Goal: Task Accomplishment & Management: Complete application form

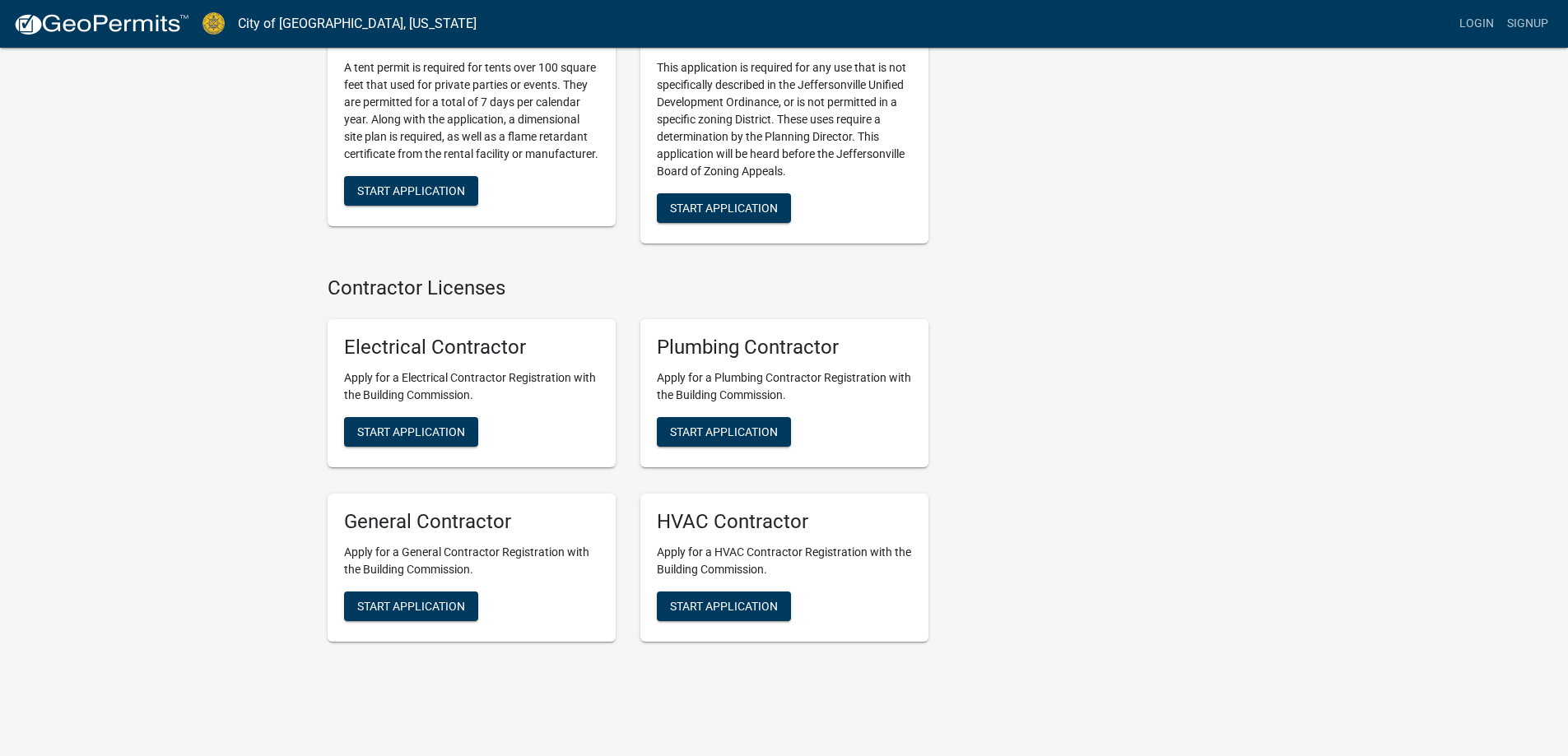
scroll to position [3247, 0]
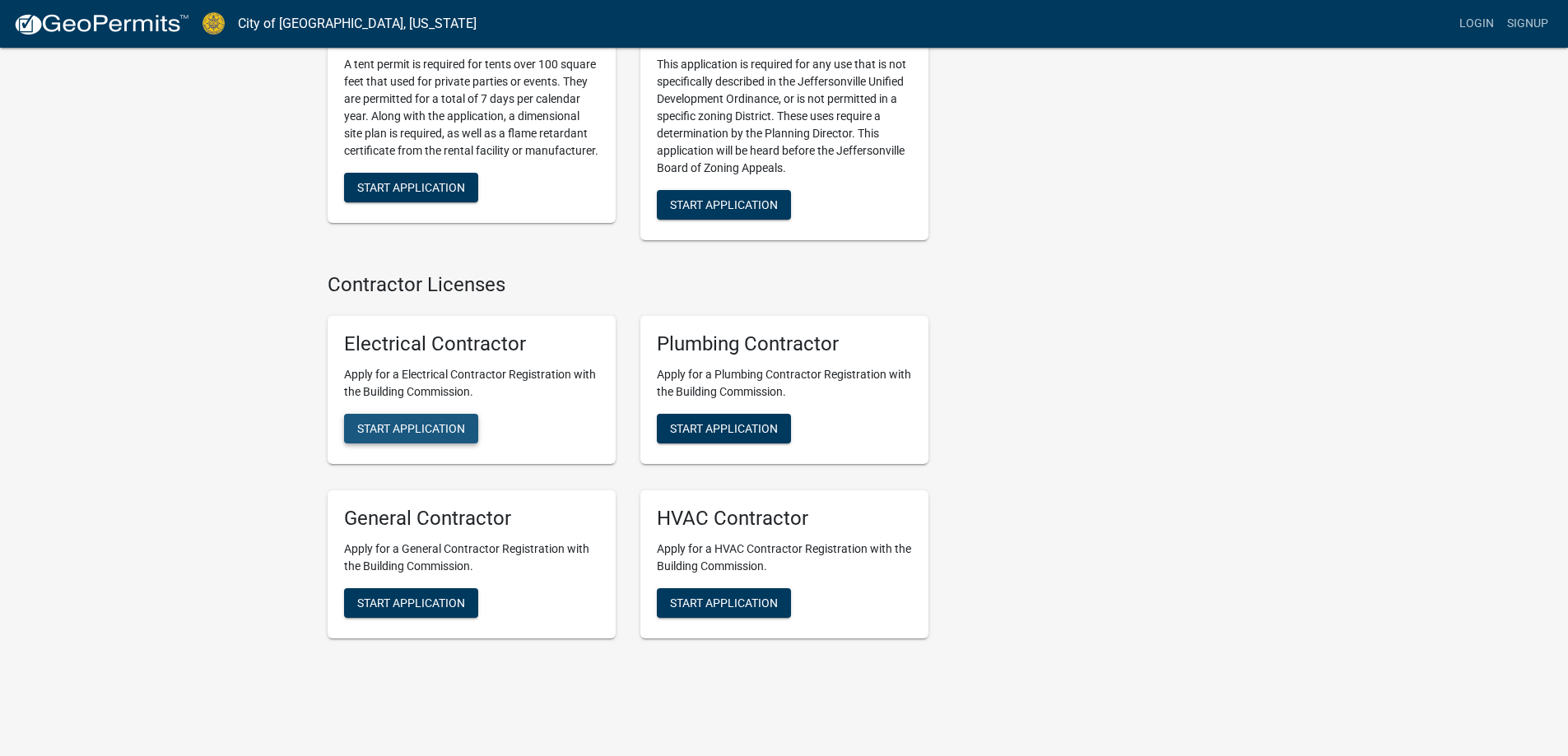
click at [428, 416] on button "Start Application" at bounding box center [411, 428] width 134 height 30
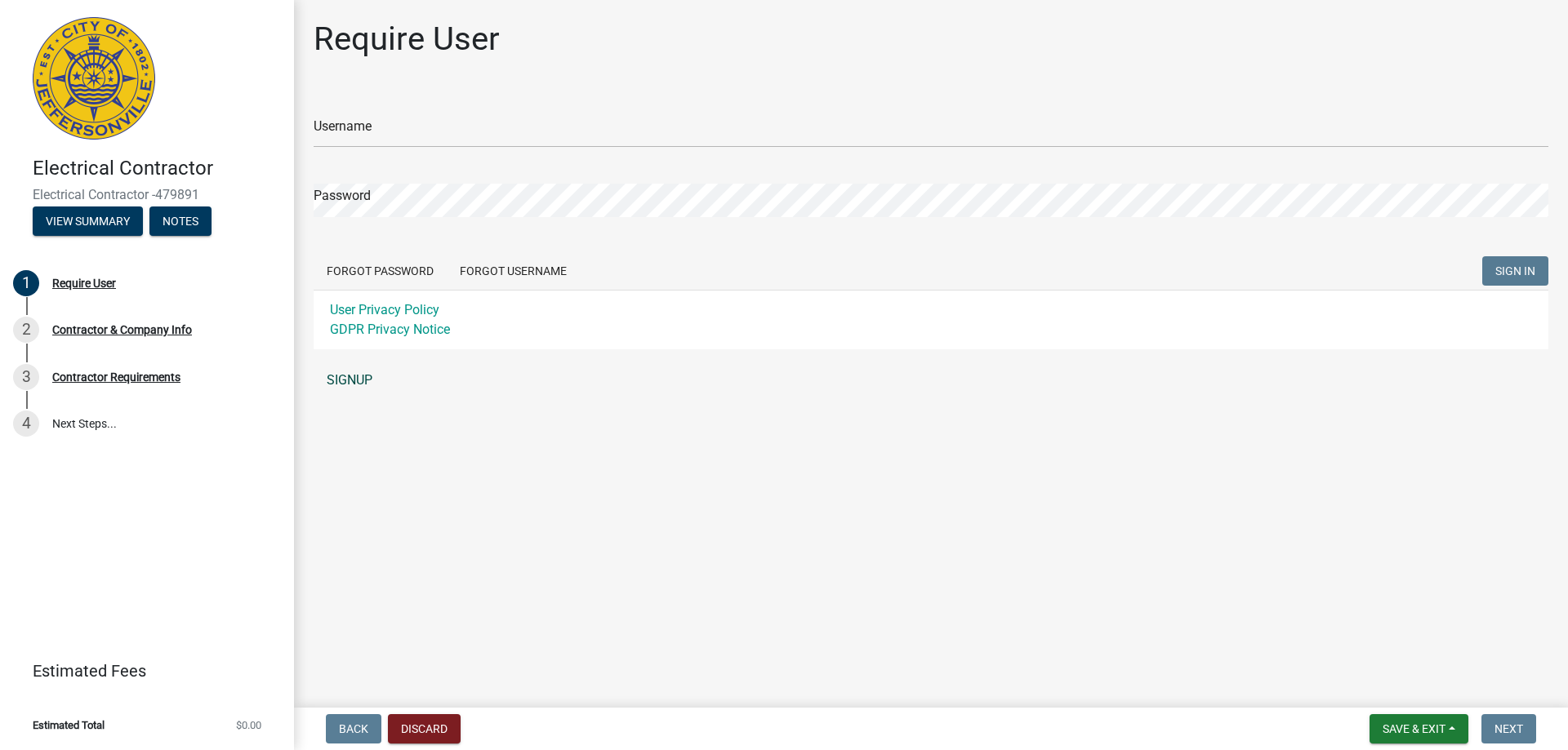
click at [353, 372] on link "SIGNUP" at bounding box center [931, 380] width 1235 height 32
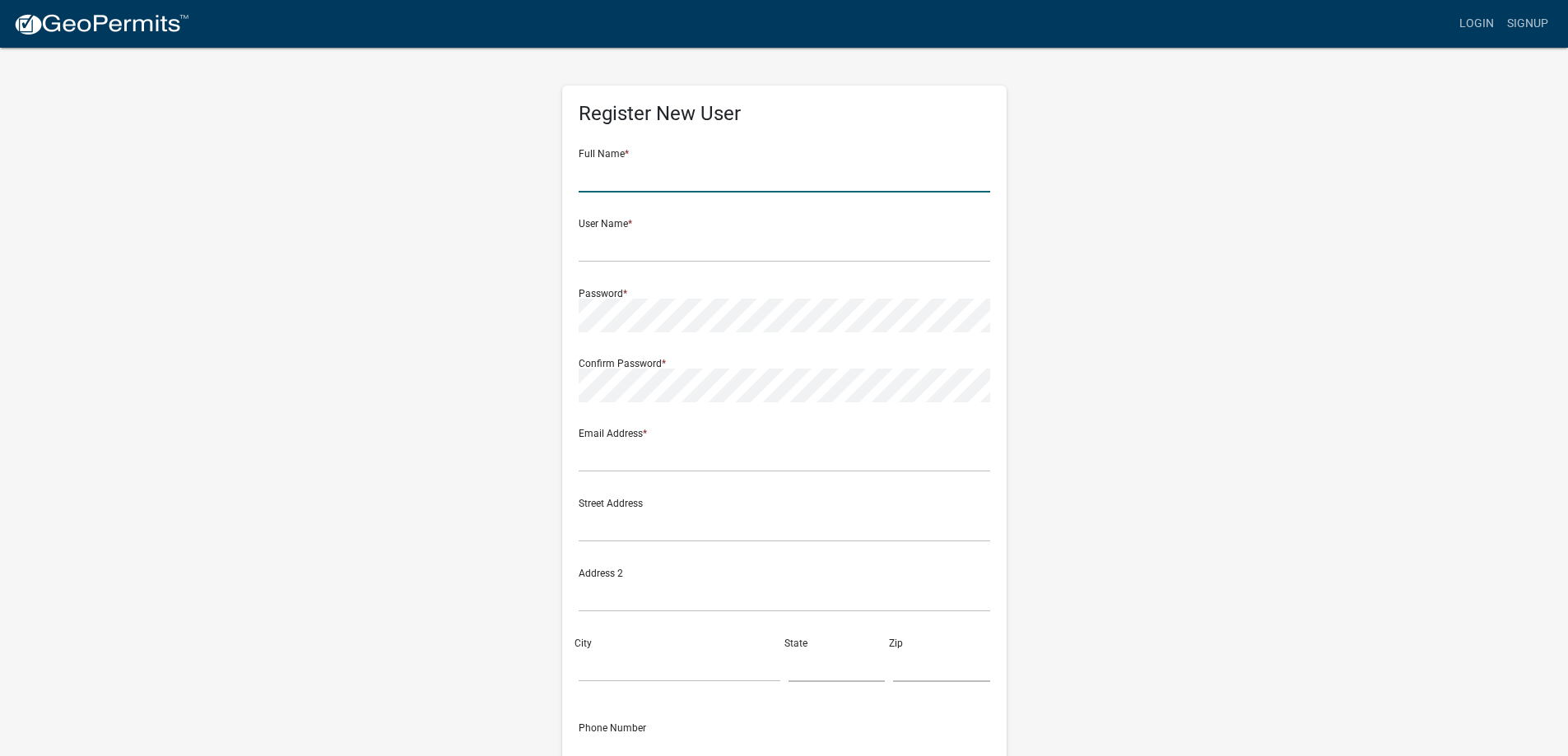
click at [680, 167] on input "text" at bounding box center [785, 175] width 412 height 33
type input "[PERSON_NAME]"
type input "Jeremy@wjrelectric.com"
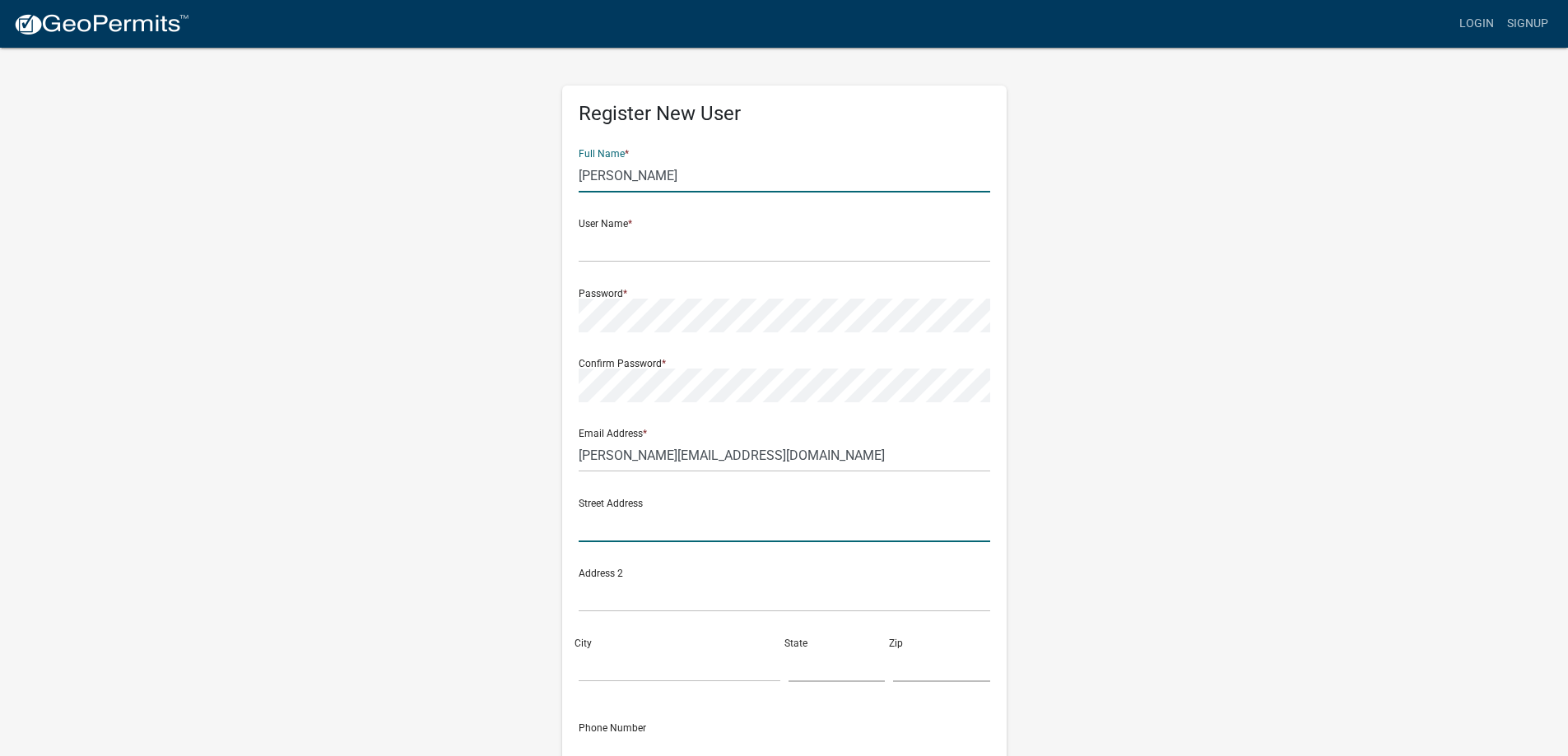
type input "2346 Highway 64"
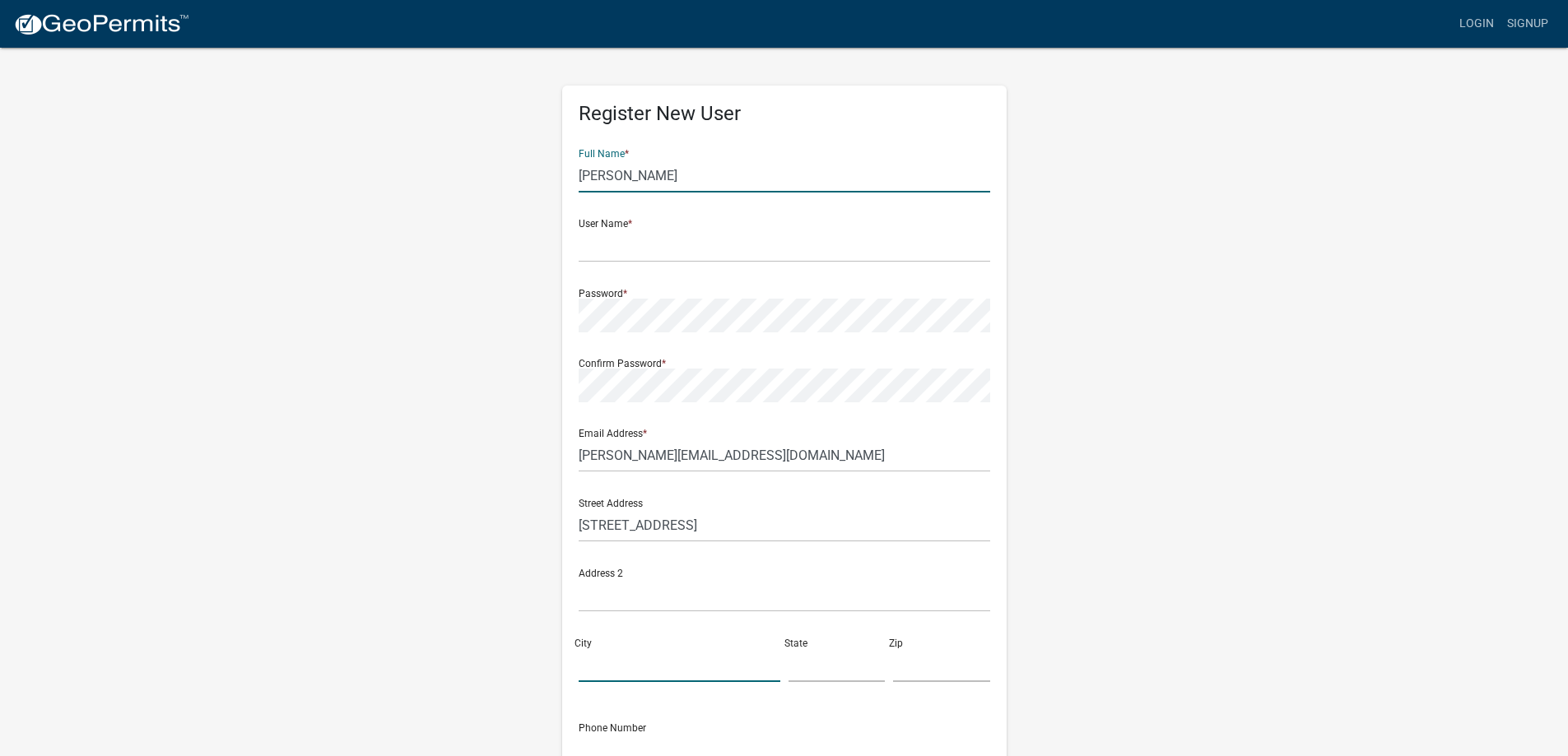
type input "Ramsey"
type input "Indiana"
type input "47166"
type input "5026499991"
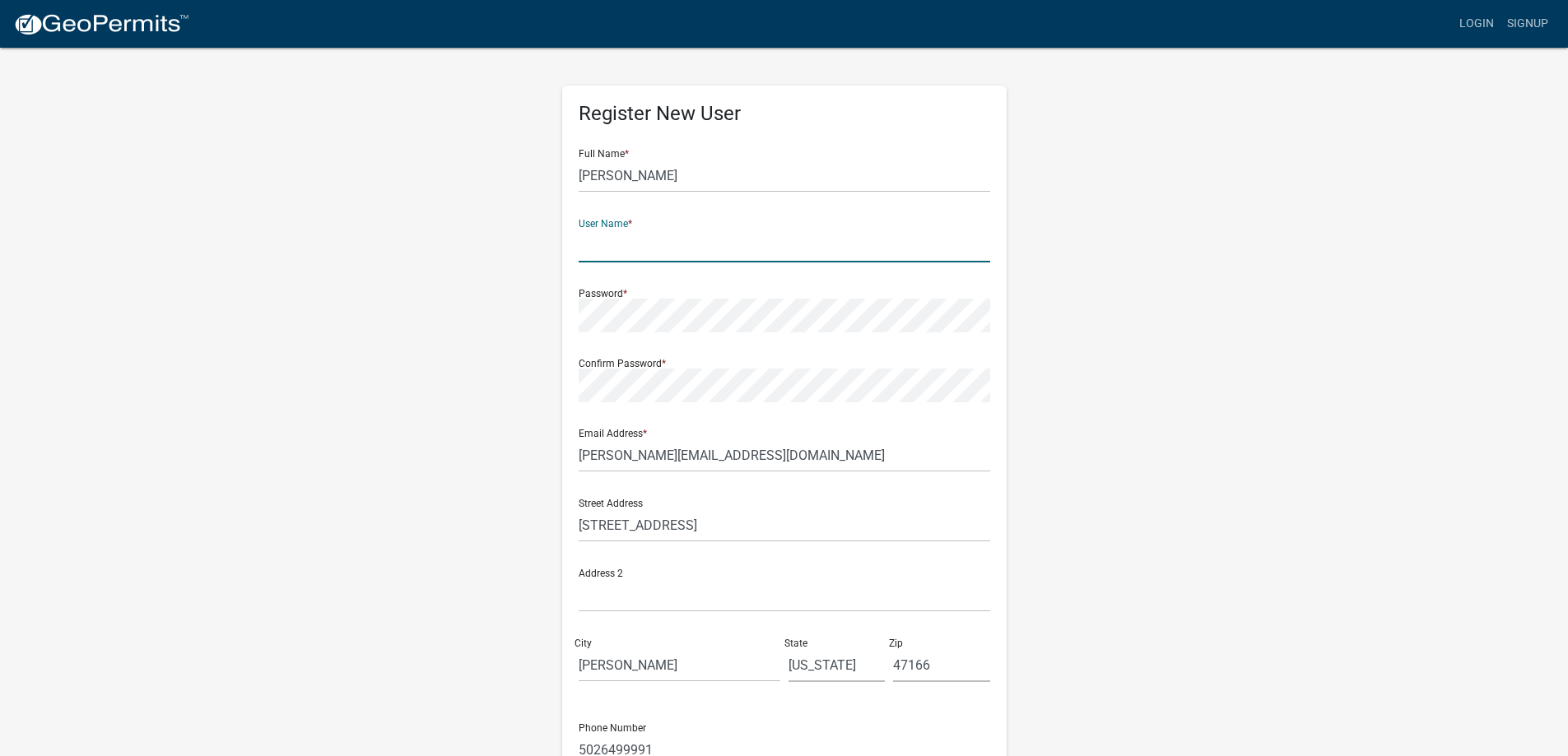
click at [699, 253] on input "text" at bounding box center [785, 245] width 412 height 33
type input "WJRElectric47166"
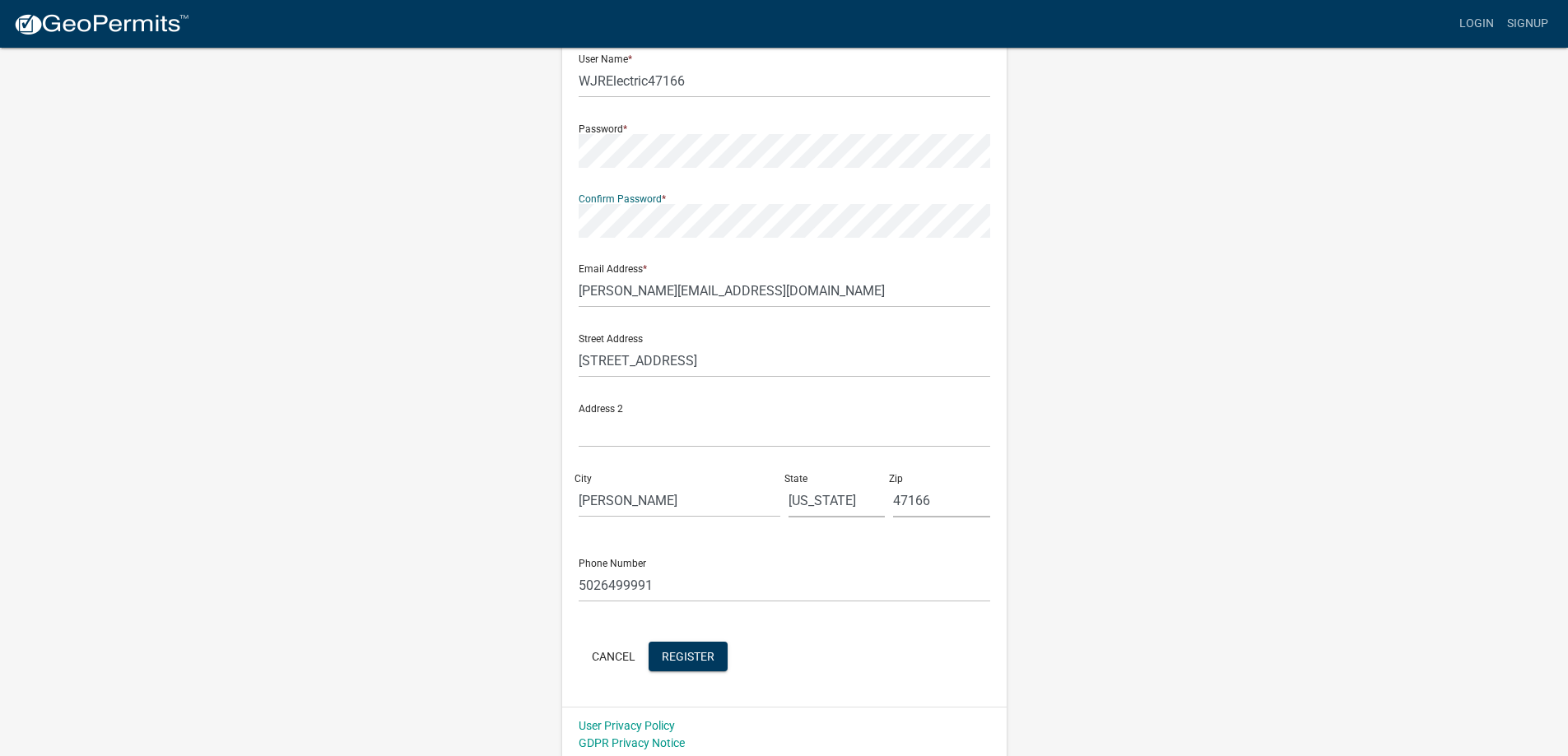
scroll to position [170, 0]
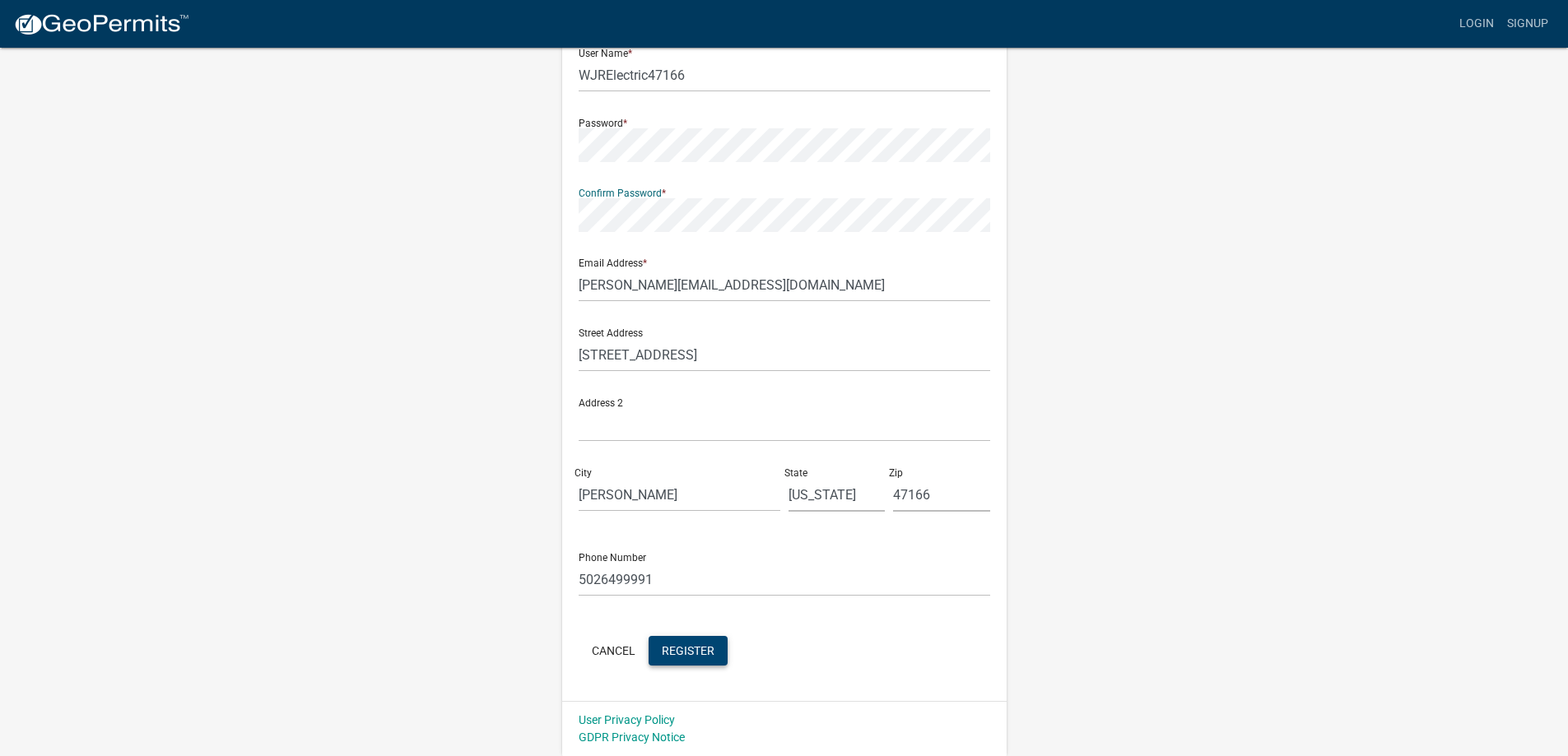
click at [708, 648] on span "Register" at bounding box center [687, 650] width 52 height 13
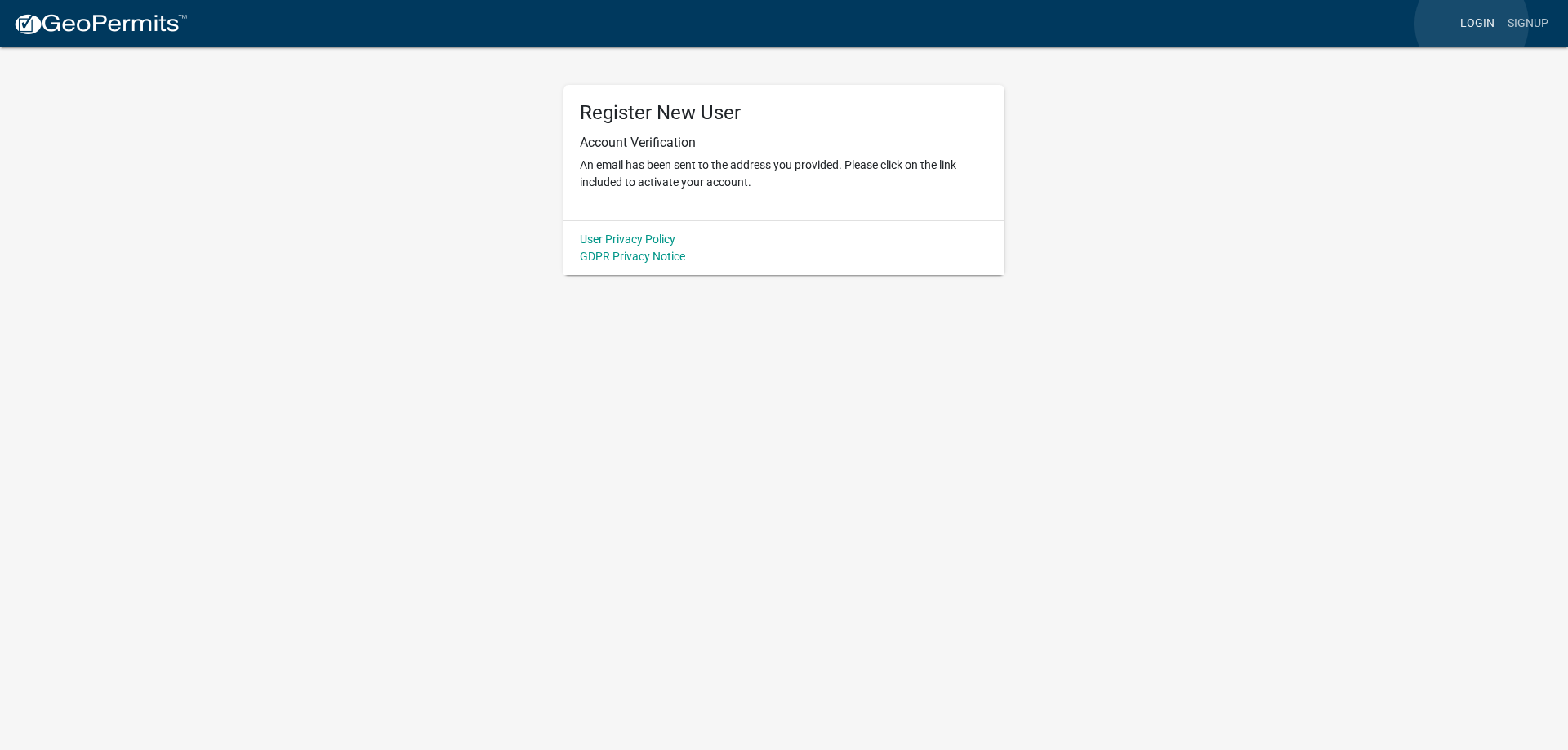
click at [1471, 23] on link "Login" at bounding box center [1477, 23] width 47 height 31
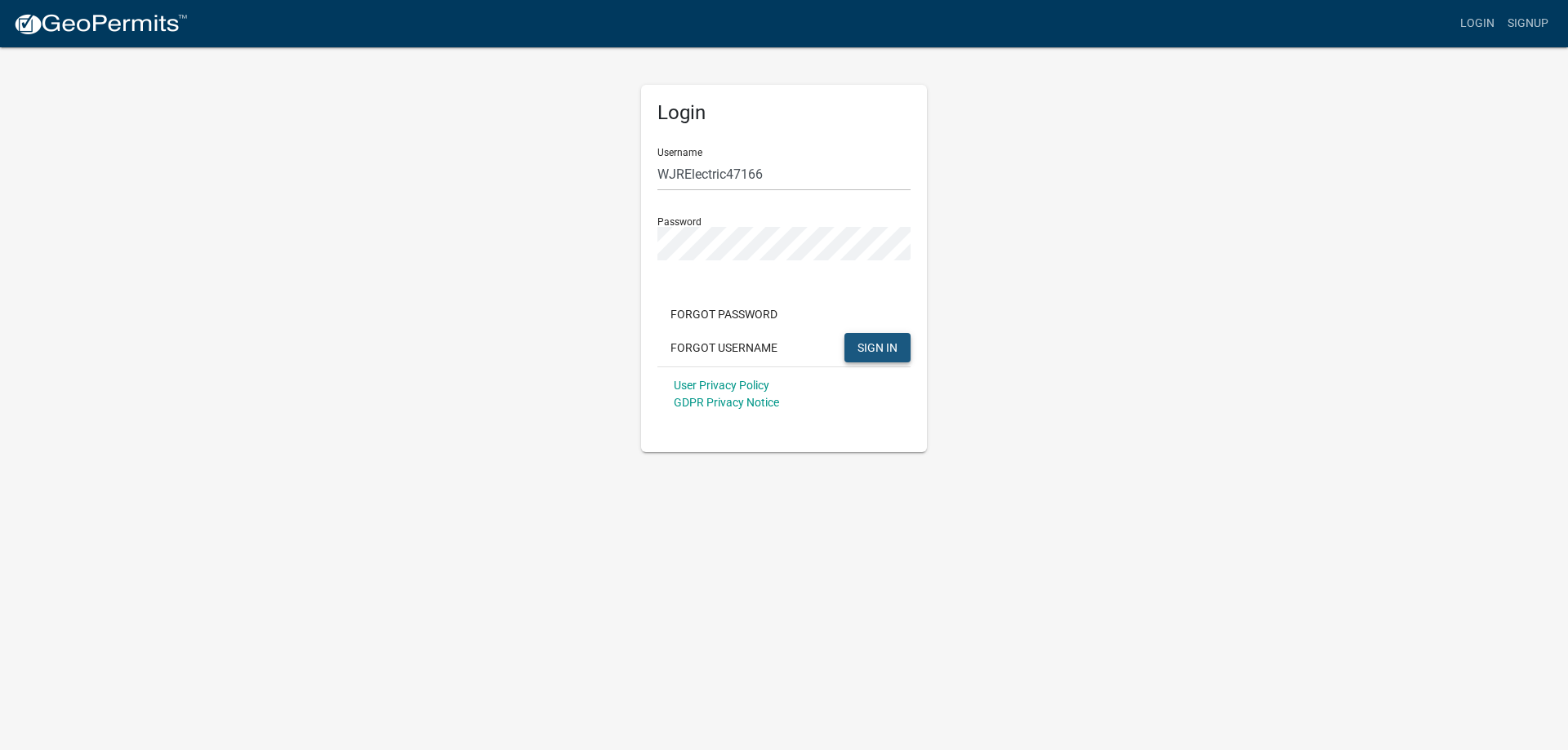
click at [879, 355] on button "SIGN IN" at bounding box center [877, 348] width 66 height 29
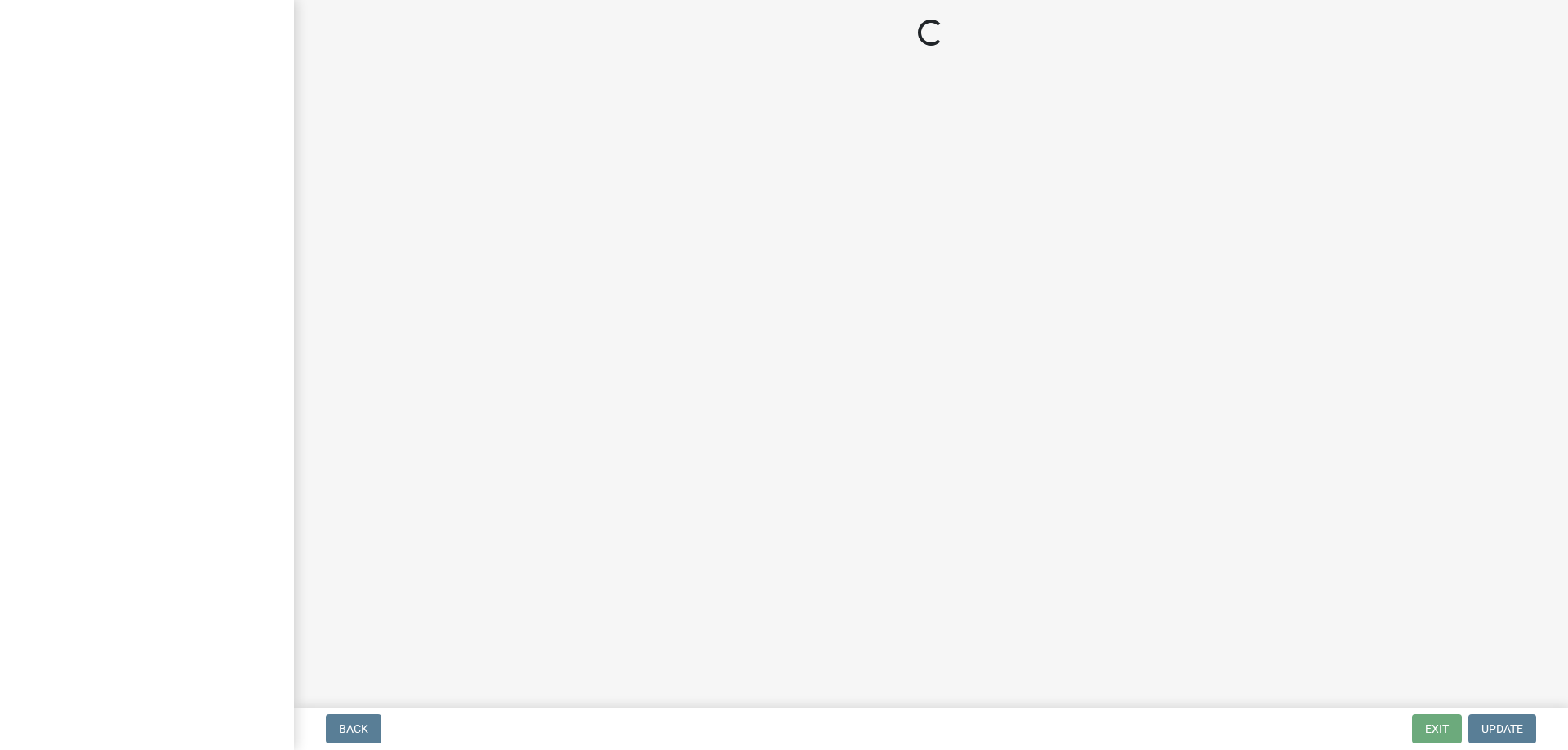
select select "Indiana"
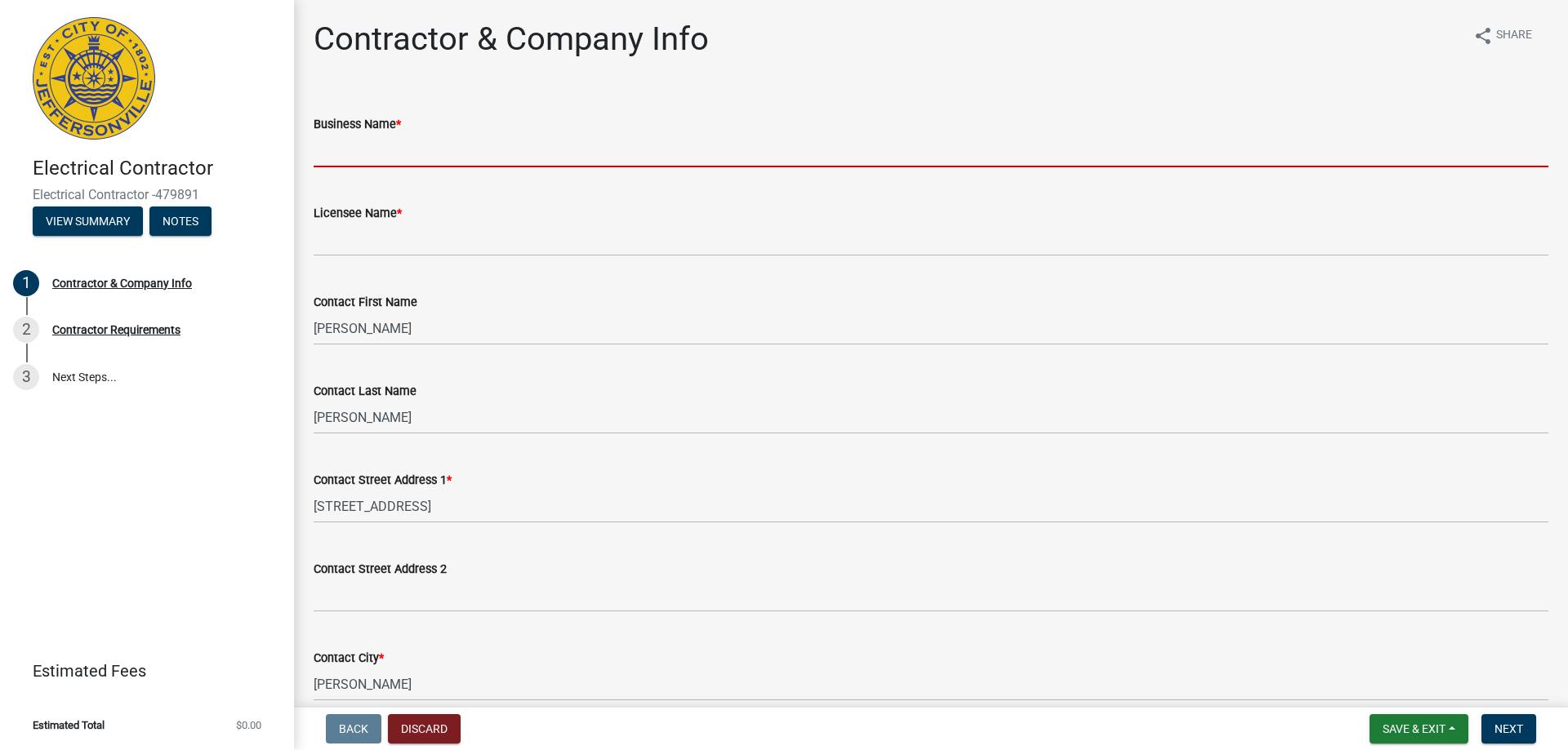
click at [566, 148] on input "Business Name *" at bounding box center [931, 150] width 1235 height 33
type input "WJR Electrical Services"
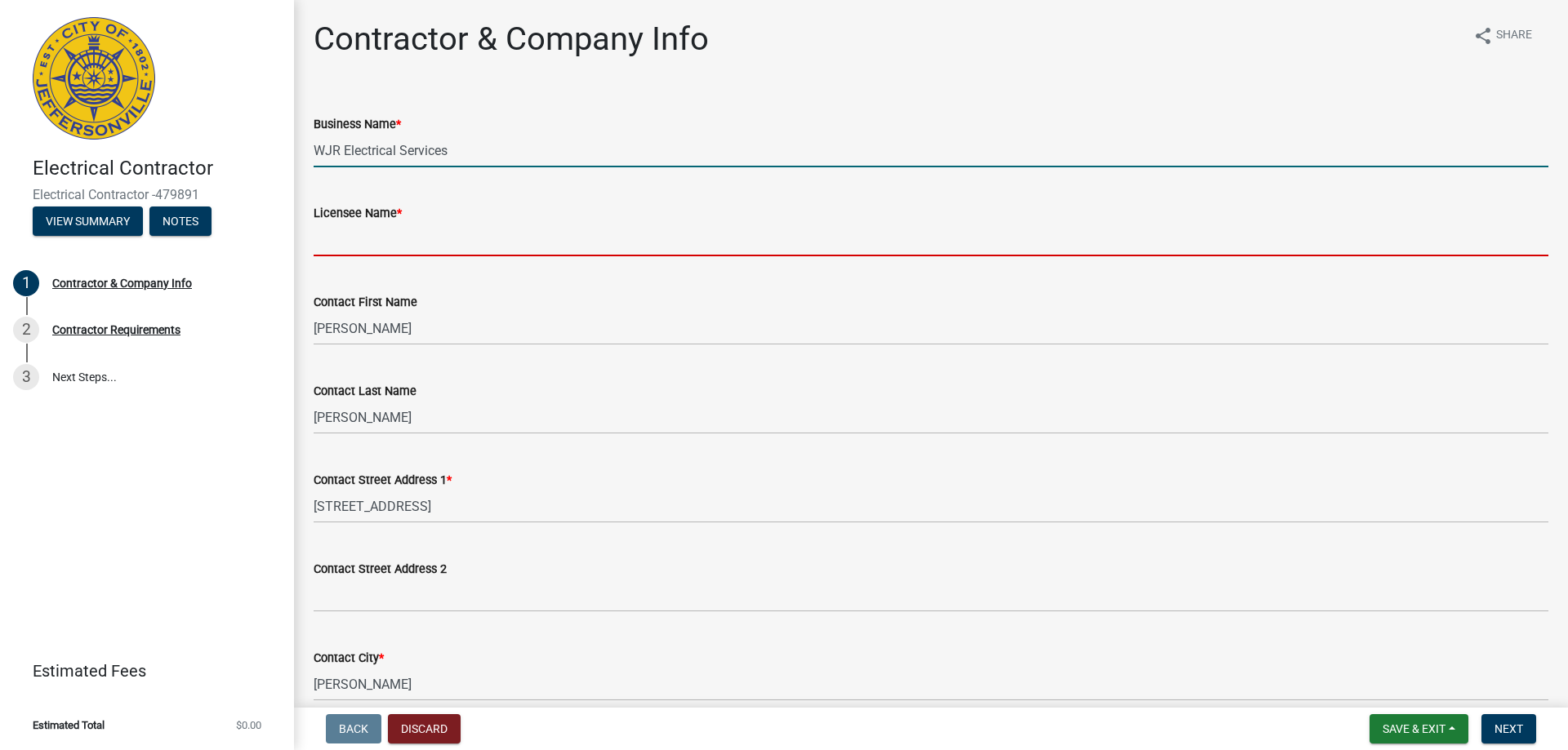
type input "[PERSON_NAME]"
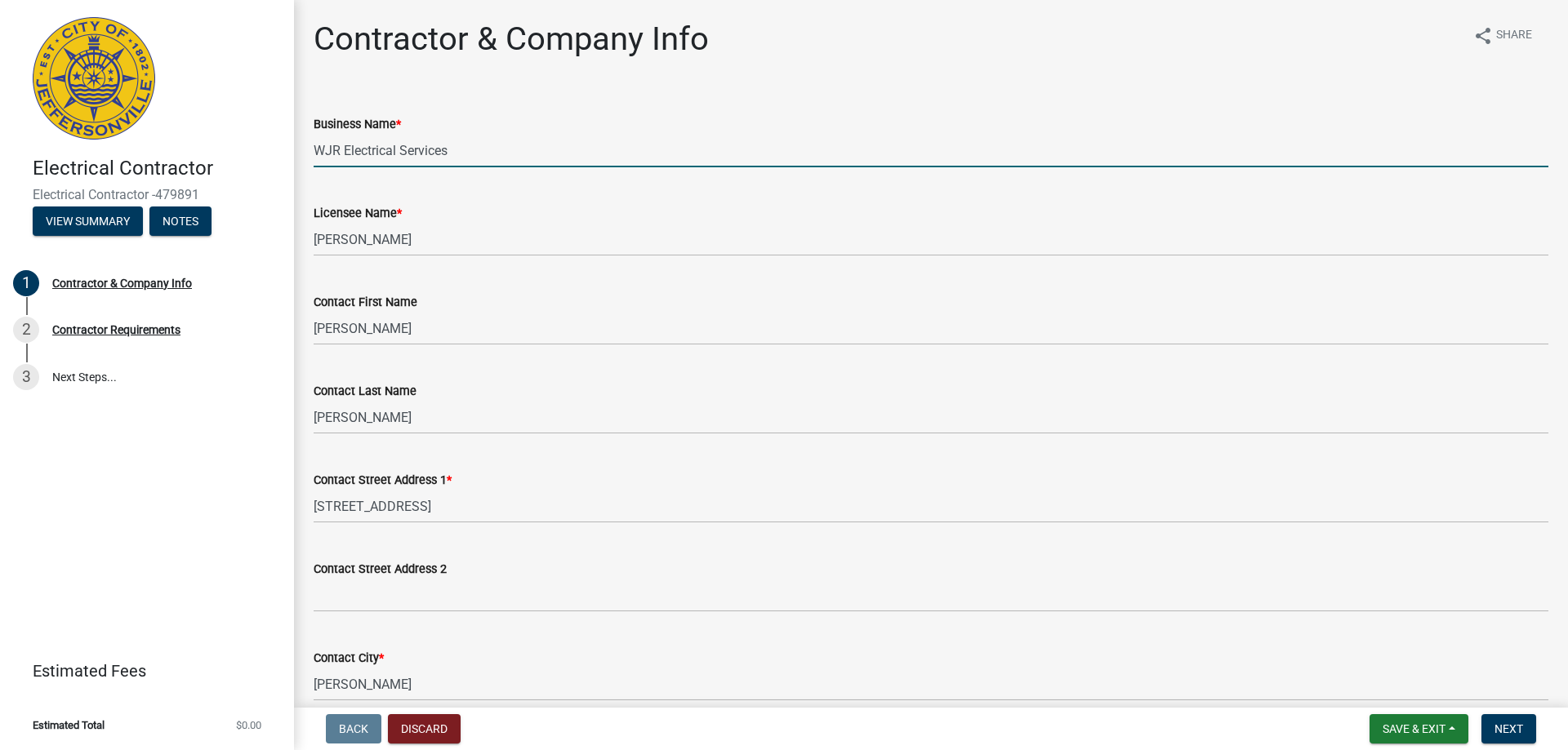
select select "IN"
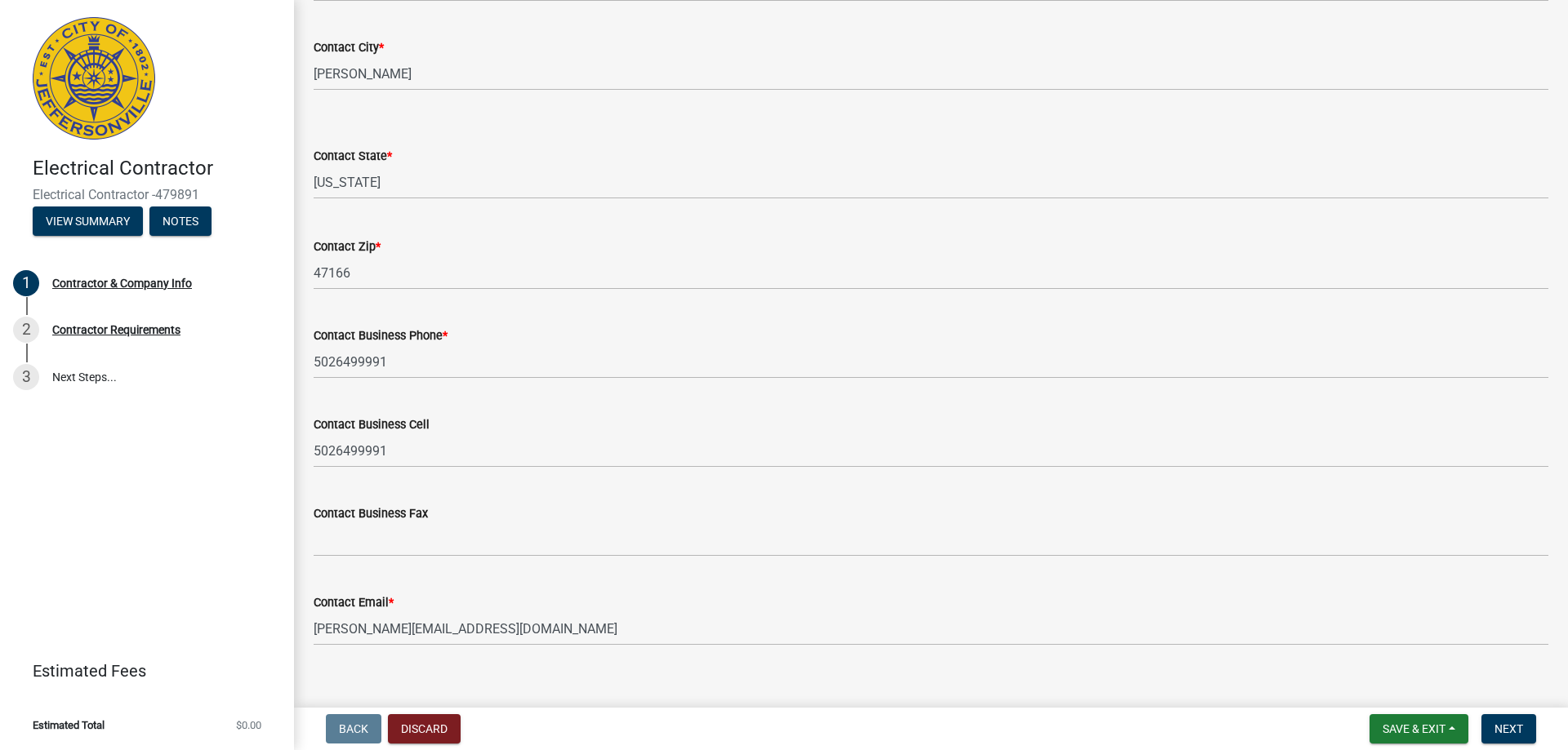
scroll to position [632, 0]
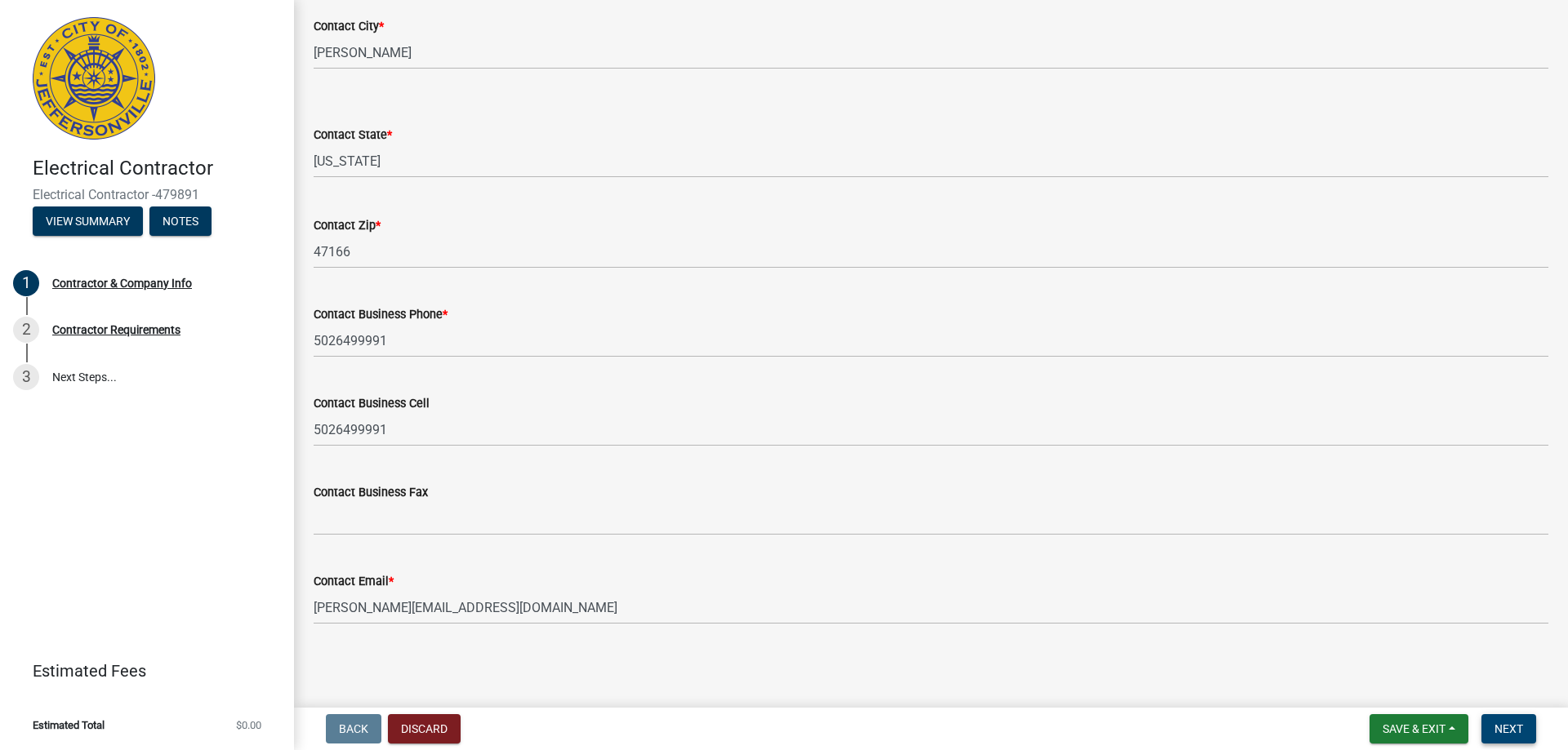
click at [1508, 729] on span "Next" at bounding box center [1507, 729] width 28 height 13
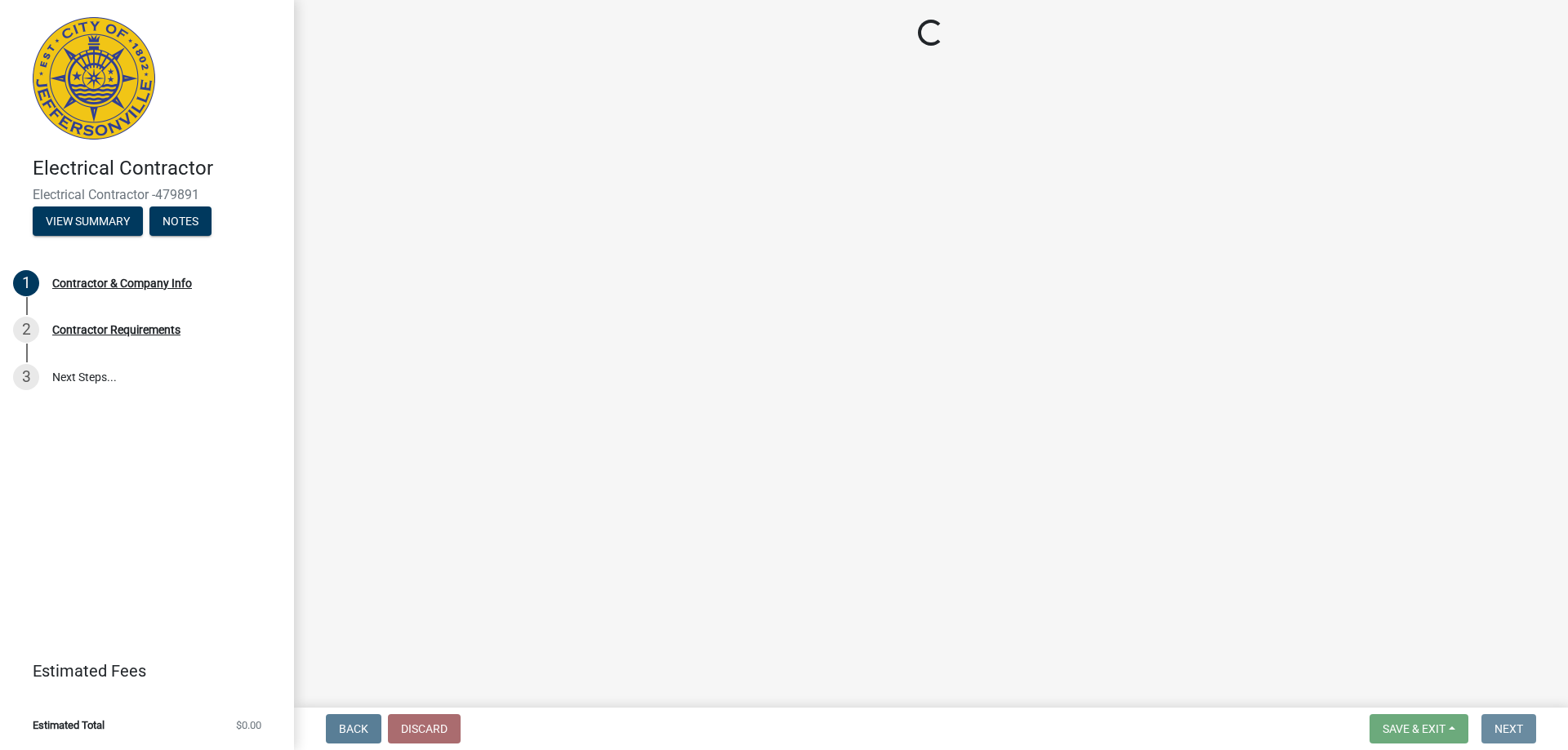
scroll to position [0, 0]
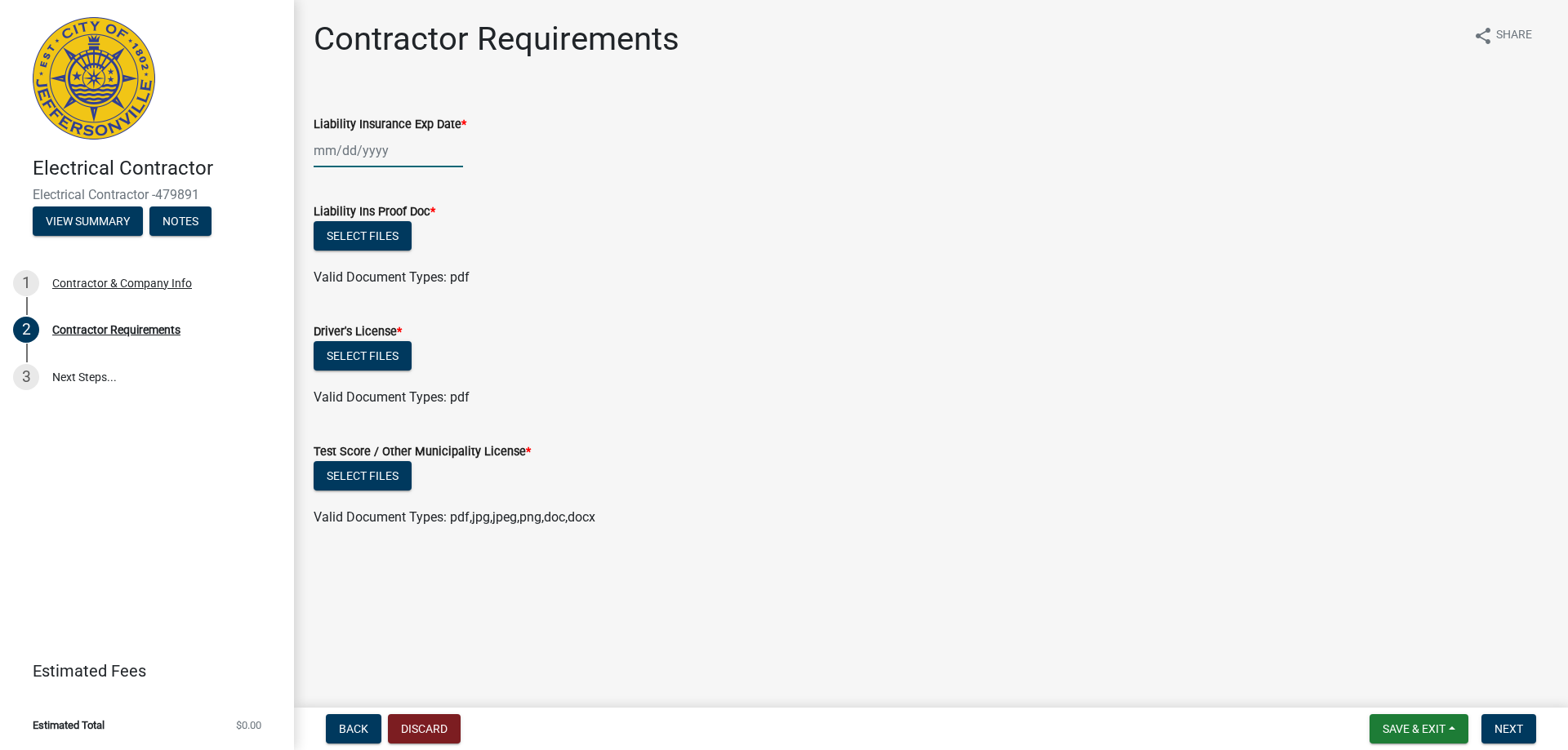
click at [397, 151] on div at bounding box center [388, 150] width 149 height 33
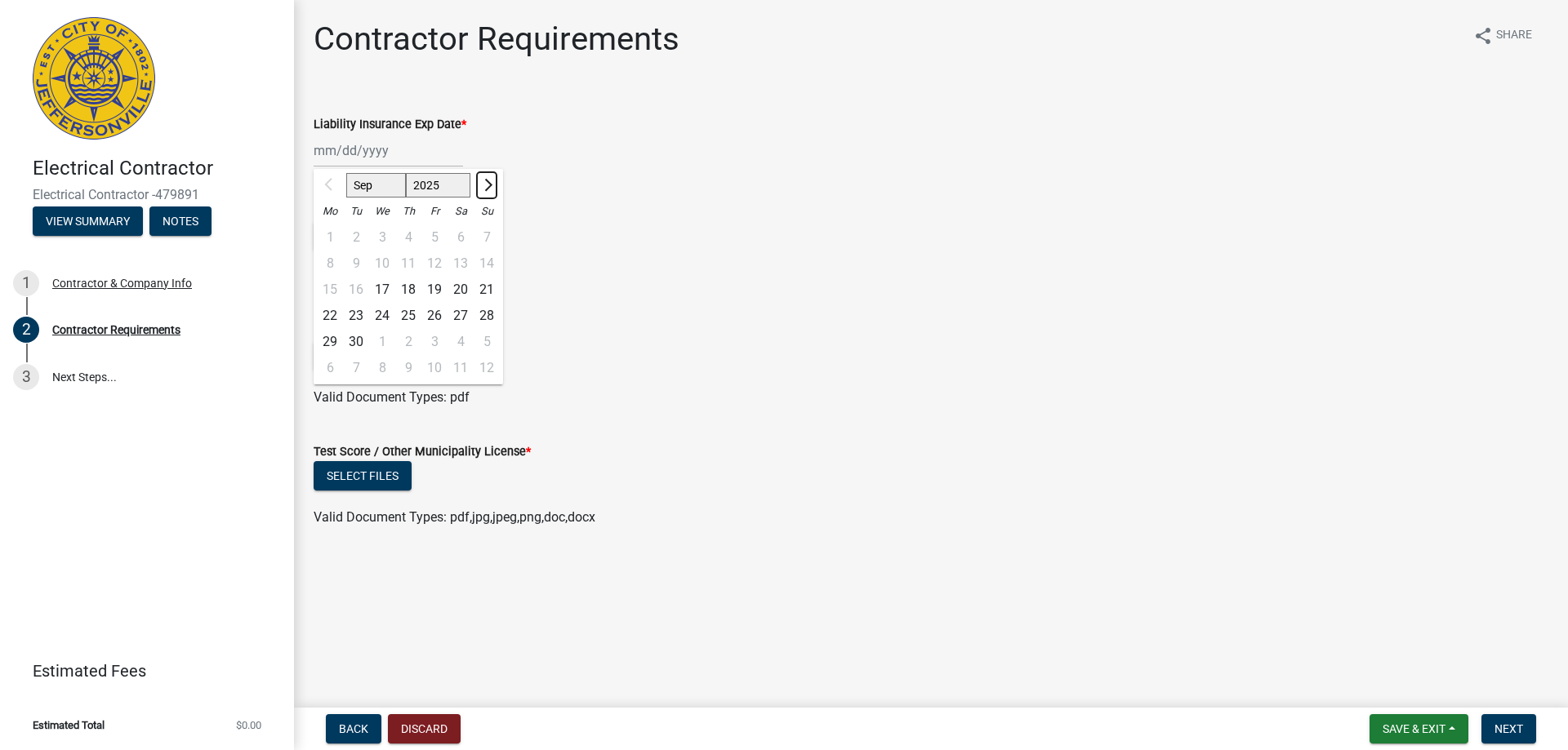
click at [489, 185] on span "Next month" at bounding box center [486, 185] width 13 height 13
select select "10"
click at [384, 237] on div "1" at bounding box center [382, 237] width 26 height 26
type input "[DATE]"
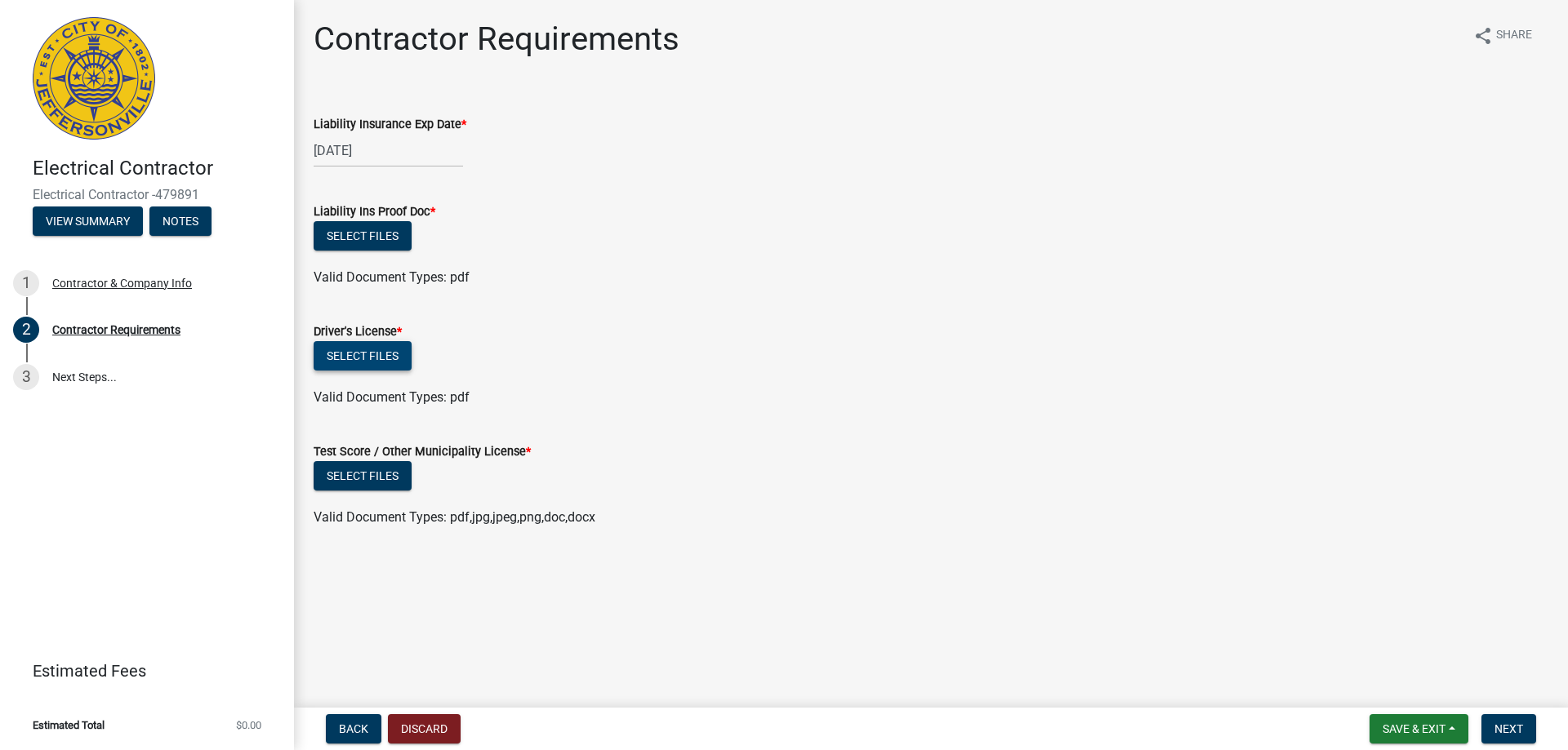
click at [360, 361] on button "Select files" at bounding box center [362, 355] width 98 height 29
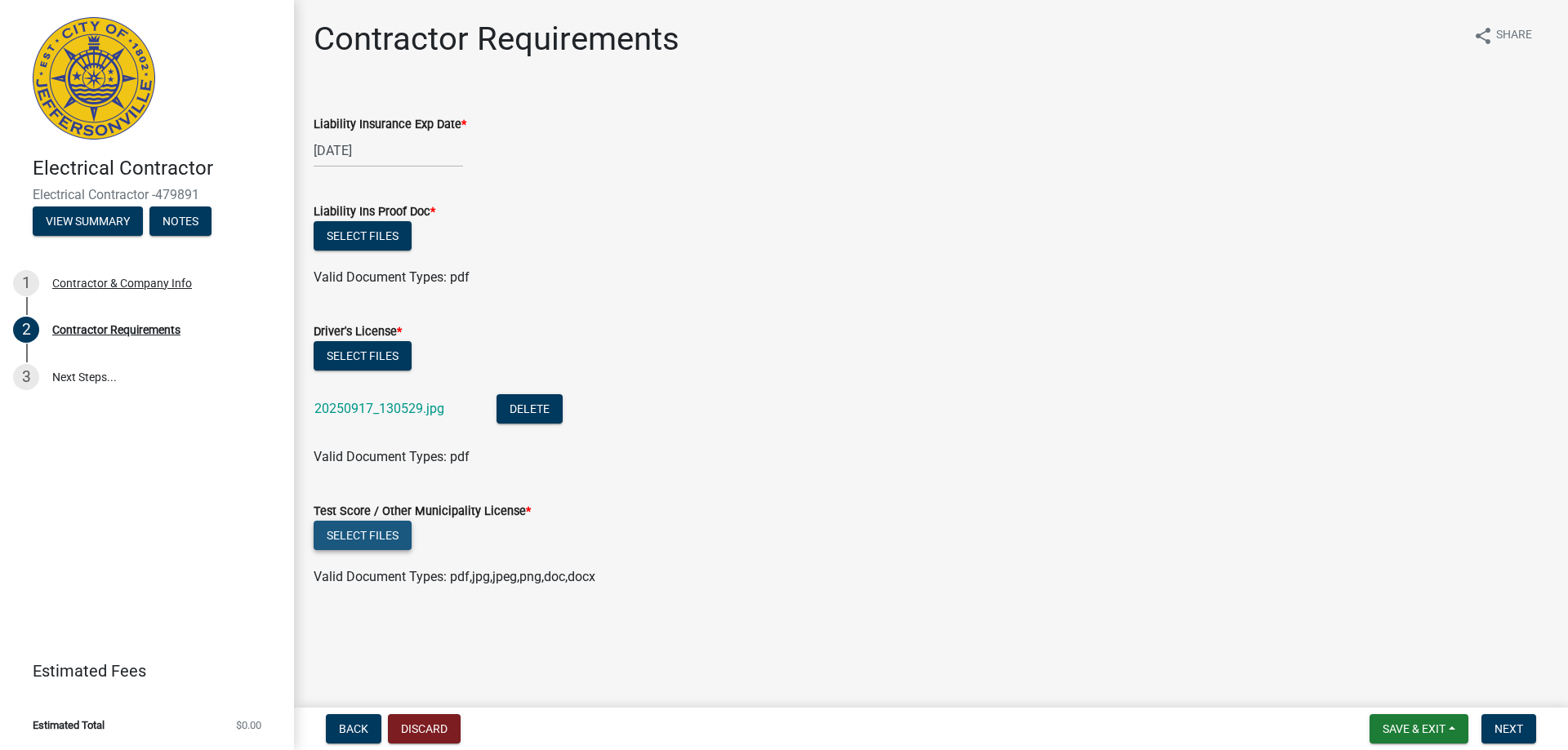
click at [356, 544] on button "Select files" at bounding box center [362, 535] width 98 height 29
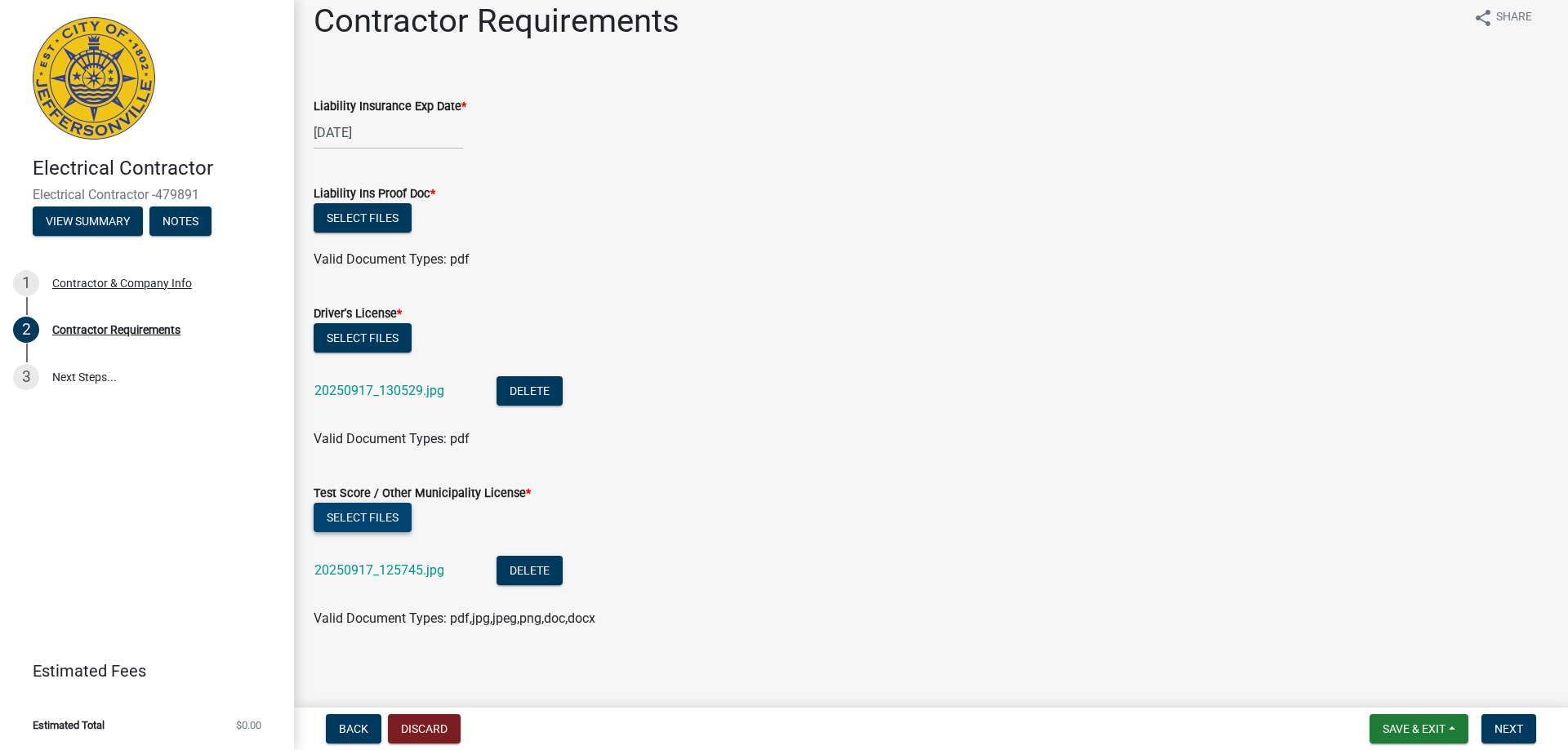
scroll to position [23, 0]
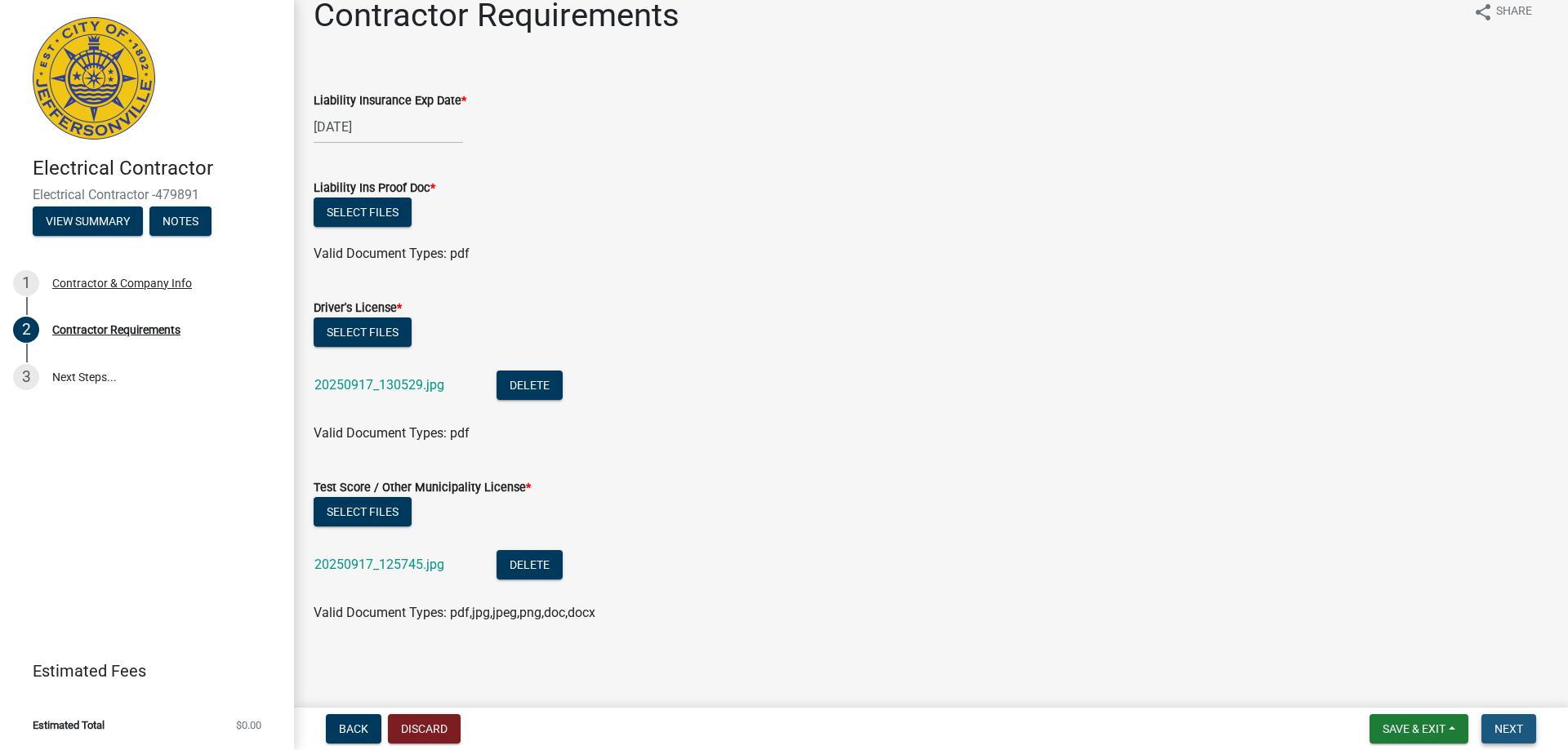
click at [1515, 728] on span "Next" at bounding box center [1507, 729] width 28 height 13
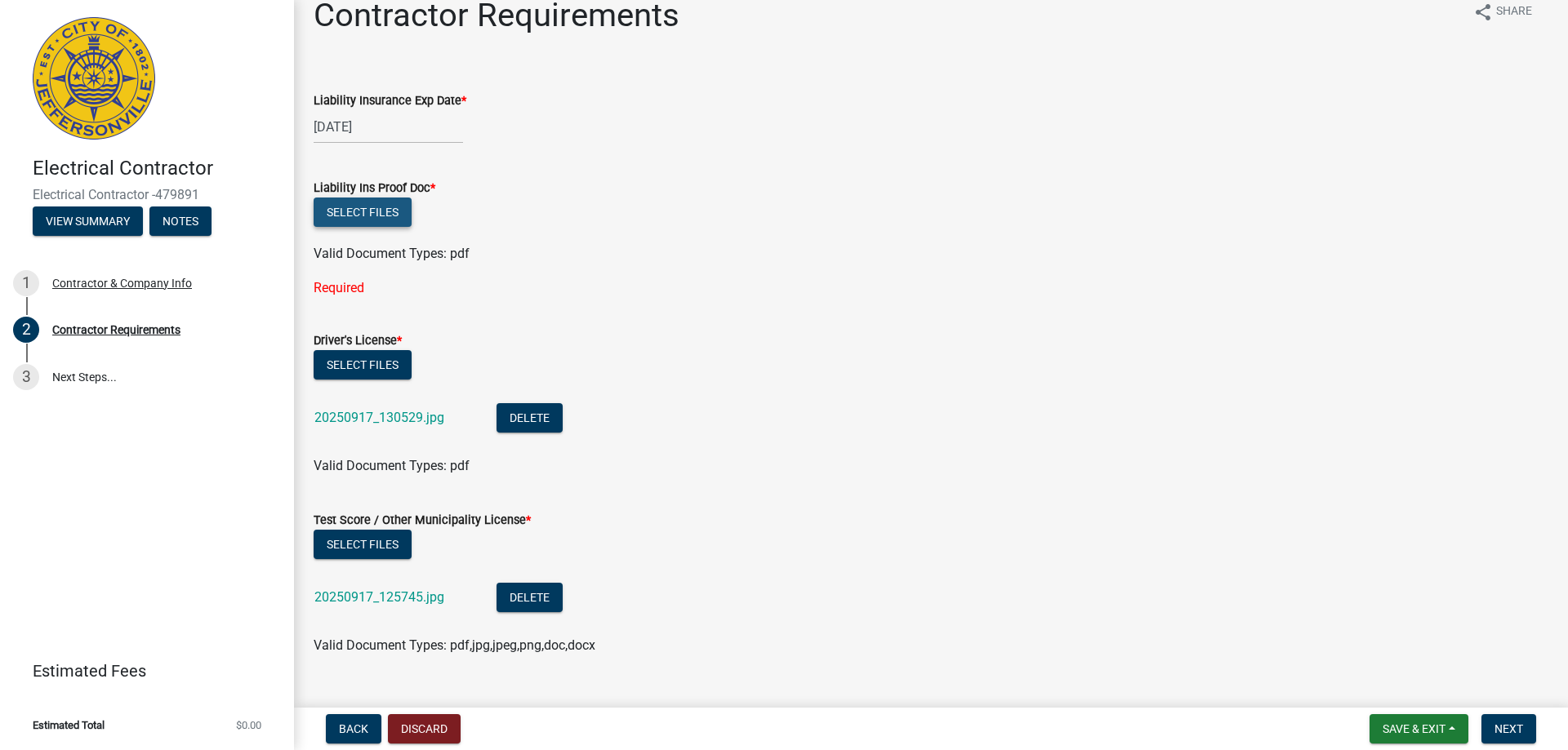
click at [379, 226] on button "Select files" at bounding box center [362, 212] width 98 height 29
click at [375, 212] on button "Select files" at bounding box center [362, 212] width 98 height 29
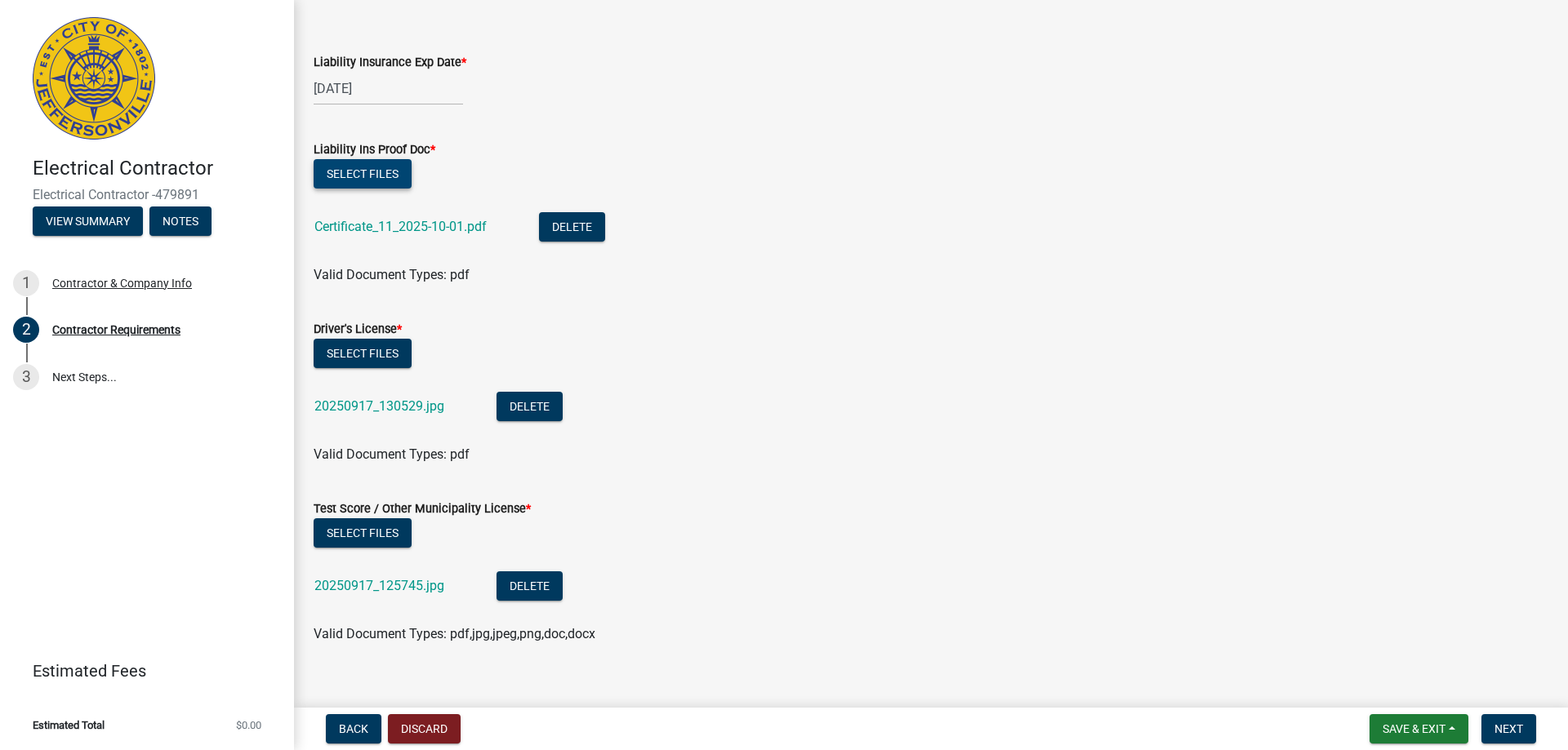
scroll to position [83, 0]
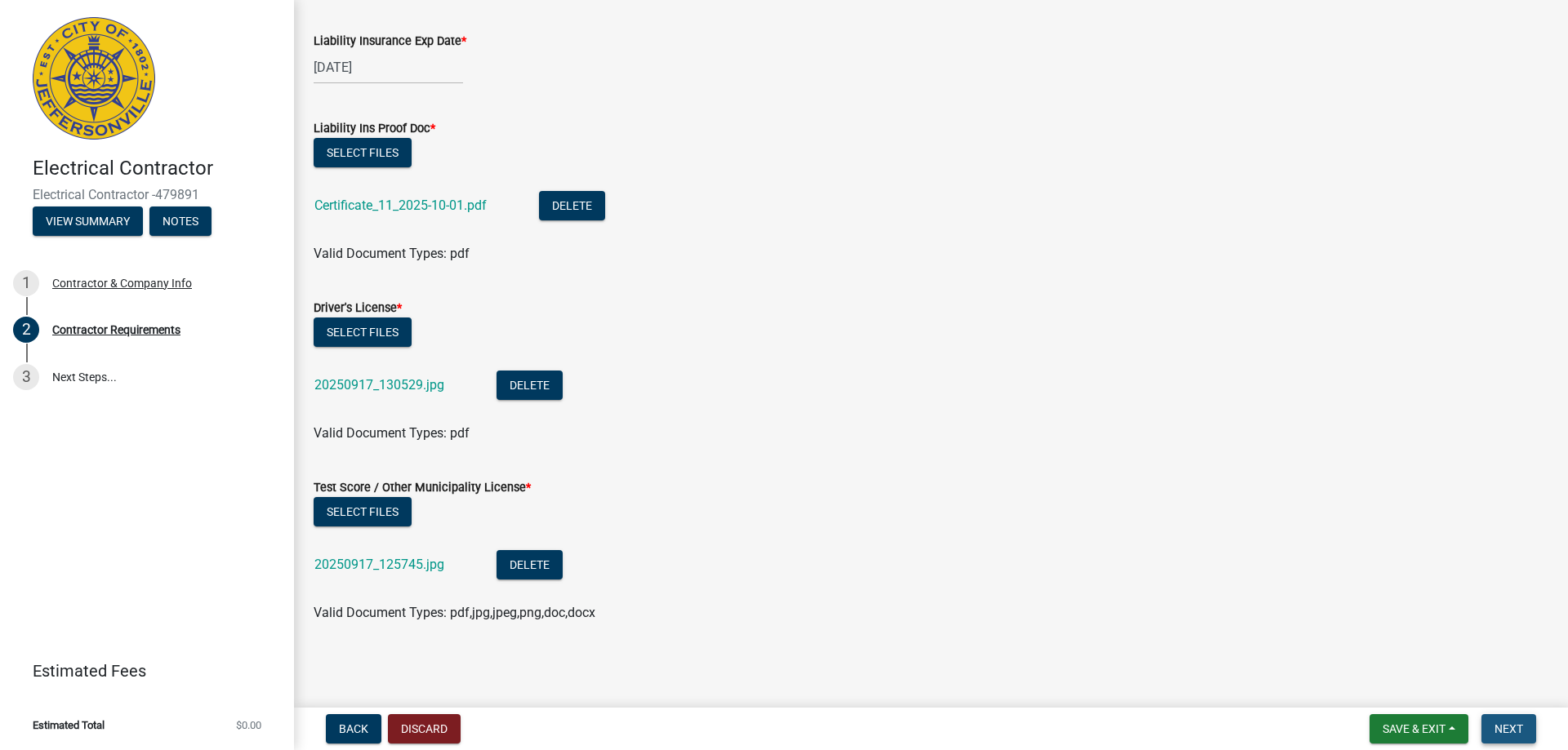
click at [1513, 736] on button "Next" at bounding box center [1508, 729] width 55 height 29
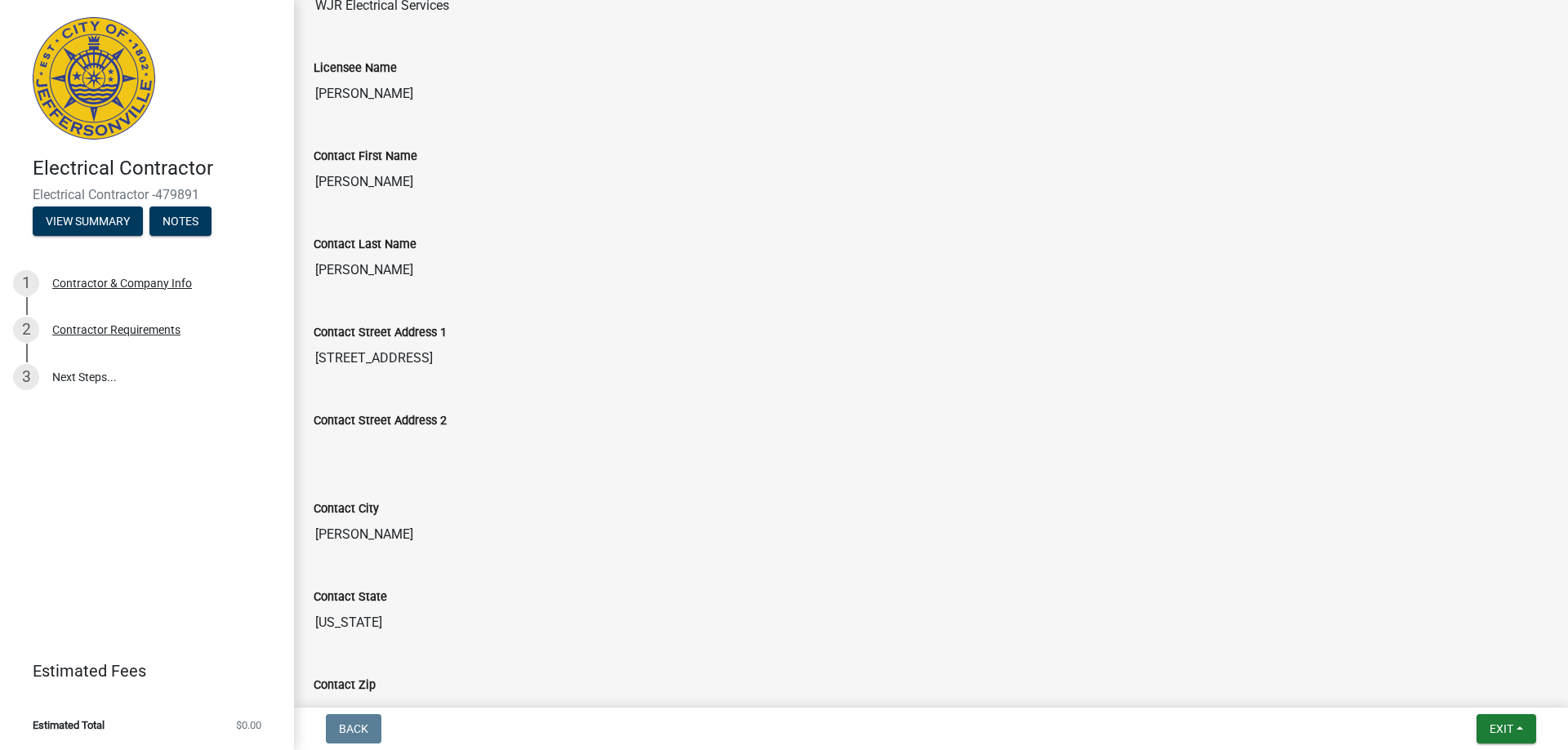
scroll to position [0, 0]
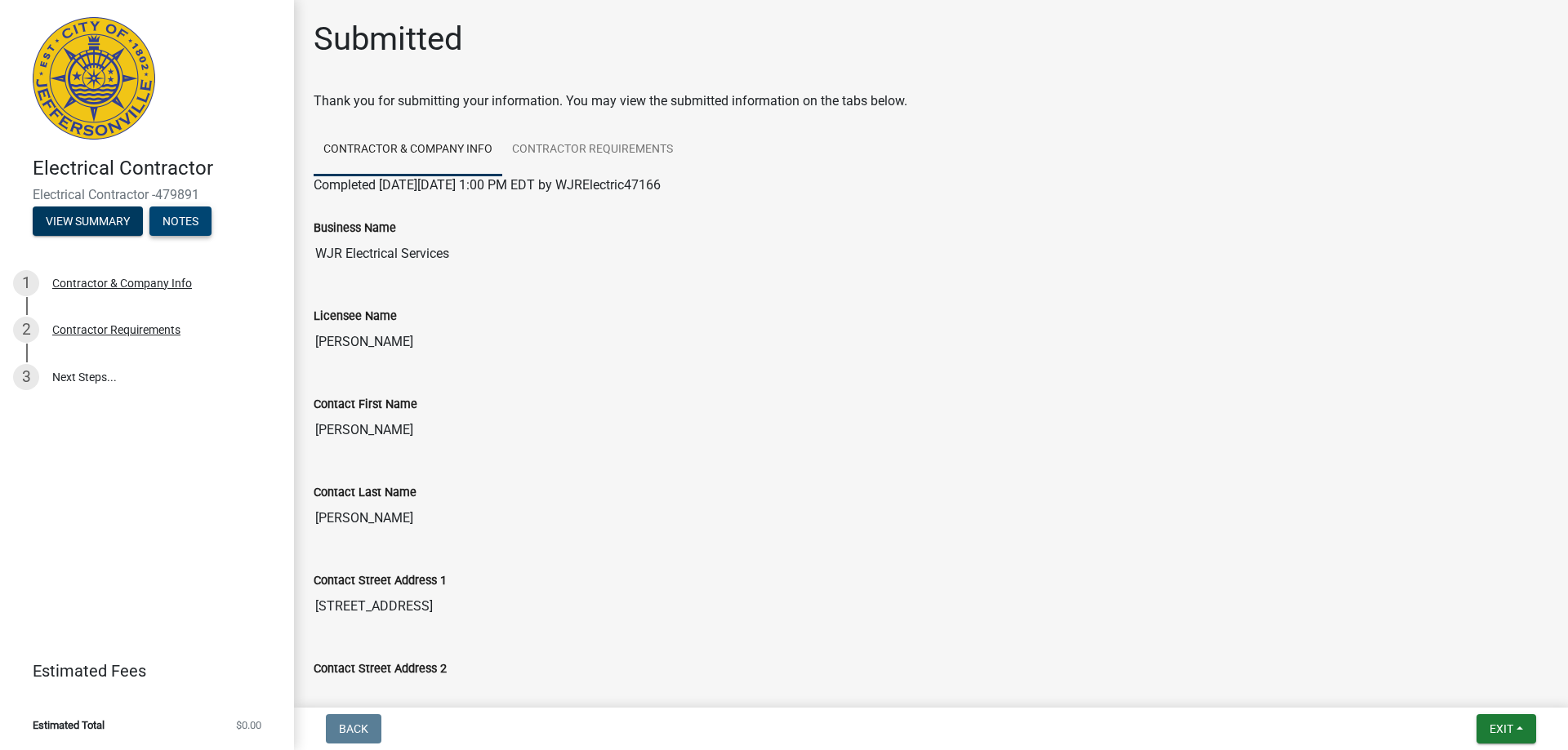
click at [191, 231] on button "Notes" at bounding box center [181, 221] width 63 height 29
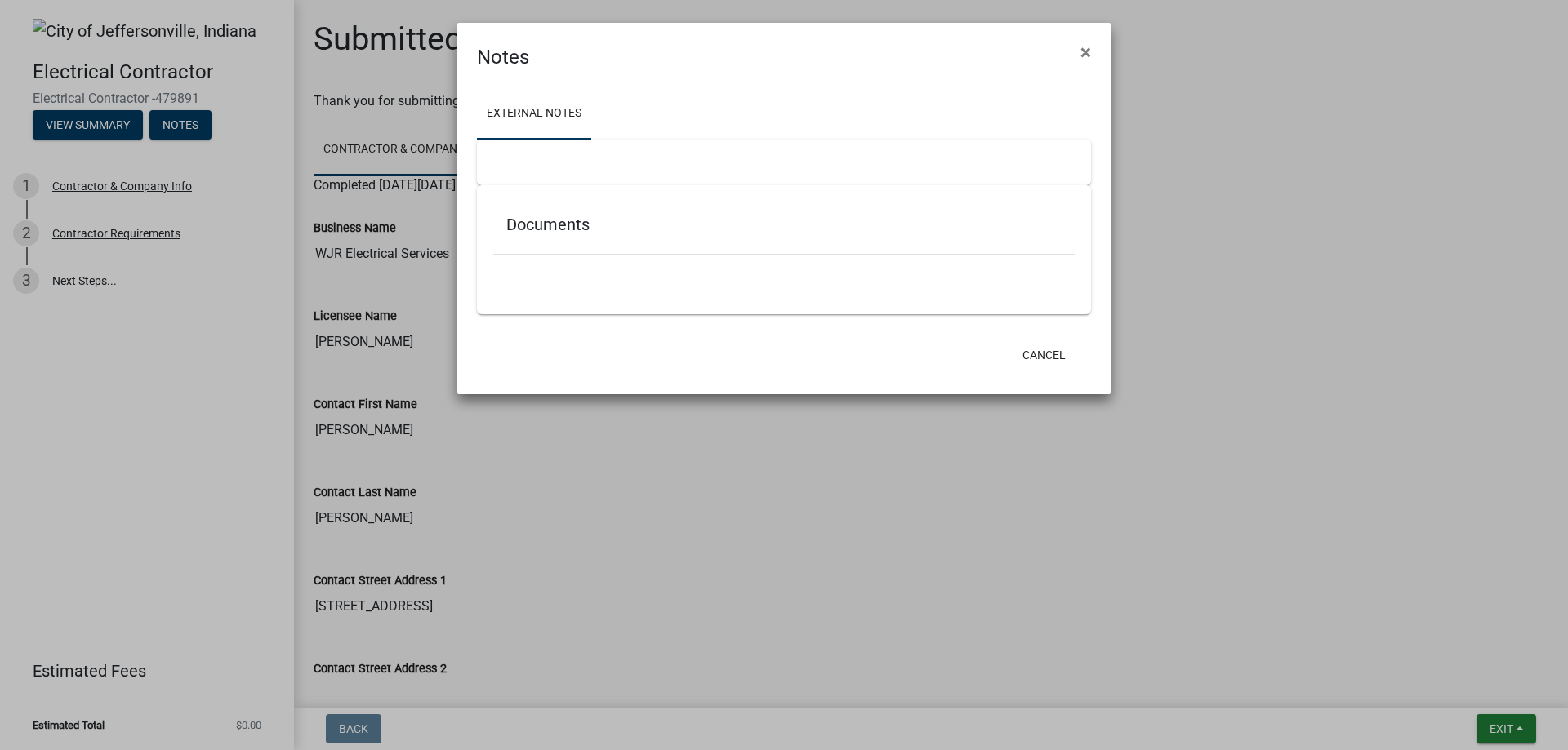
click at [588, 159] on div at bounding box center [784, 162] width 614 height 46
click at [619, 298] on div "Documents" at bounding box center [784, 250] width 614 height 129
click at [1089, 45] on span "×" at bounding box center [1085, 52] width 11 height 22
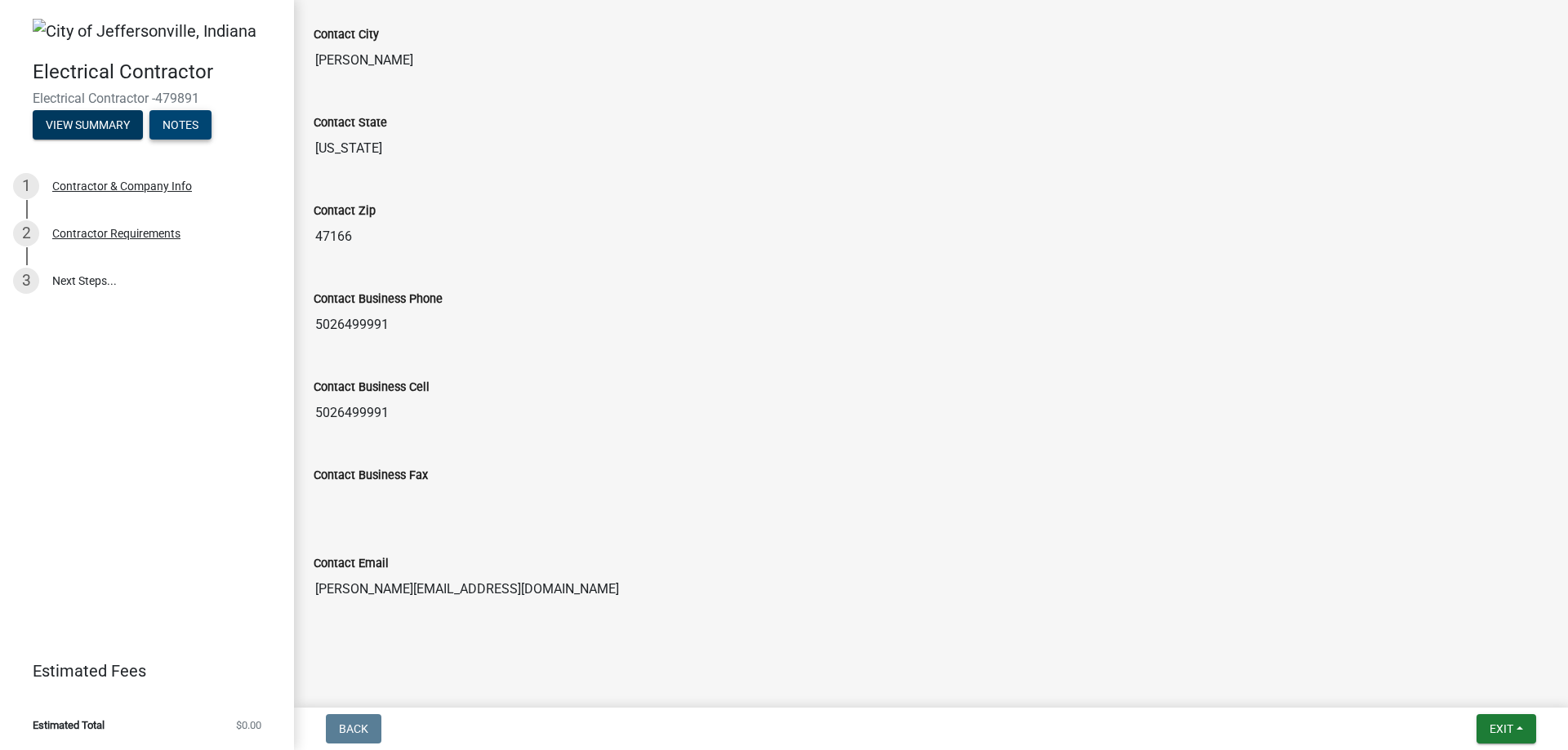
scroll to position [723, 0]
click at [1484, 723] on button "Exit" at bounding box center [1505, 729] width 60 height 29
click at [1367, 629] on div at bounding box center [930, 628] width 931 height 20
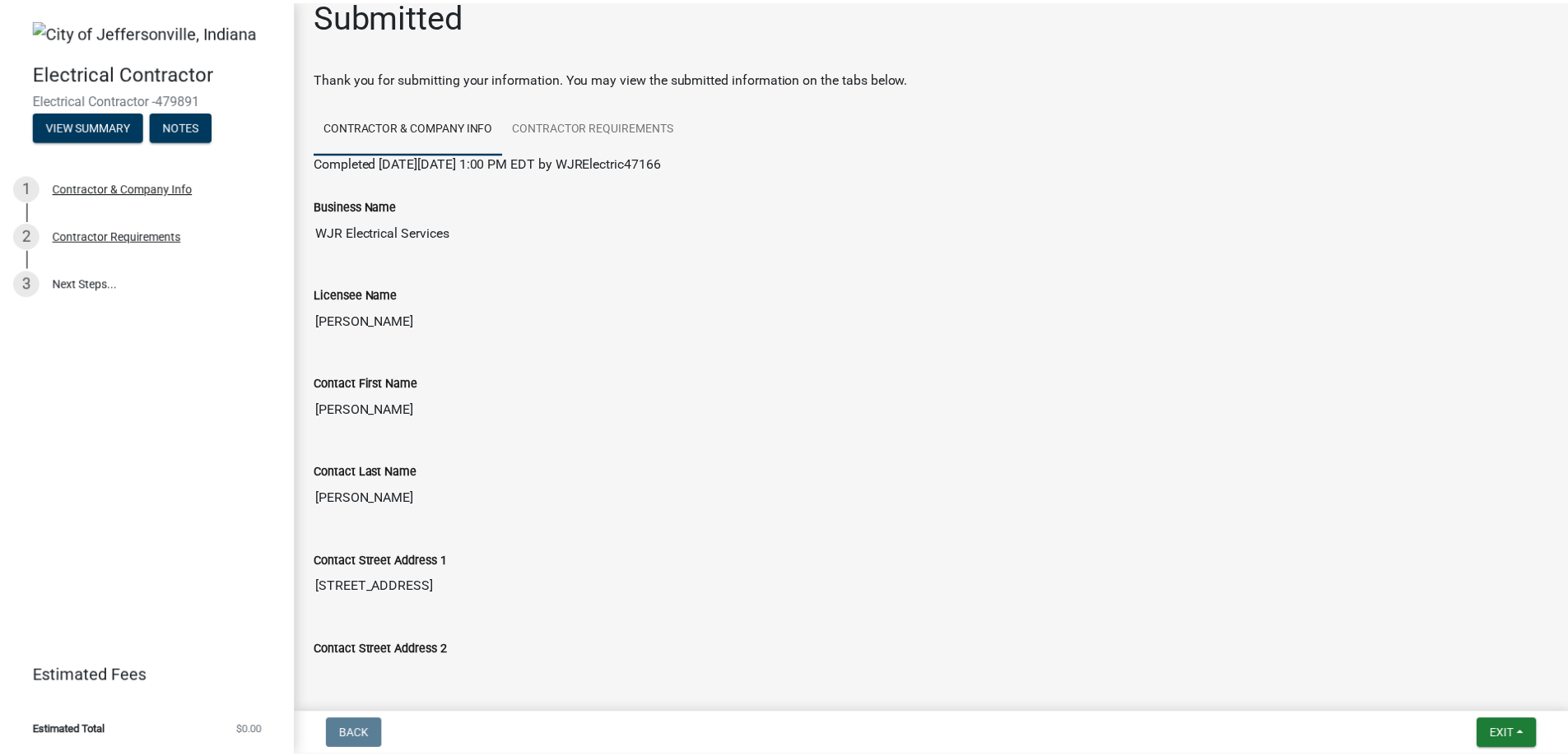
scroll to position [0, 0]
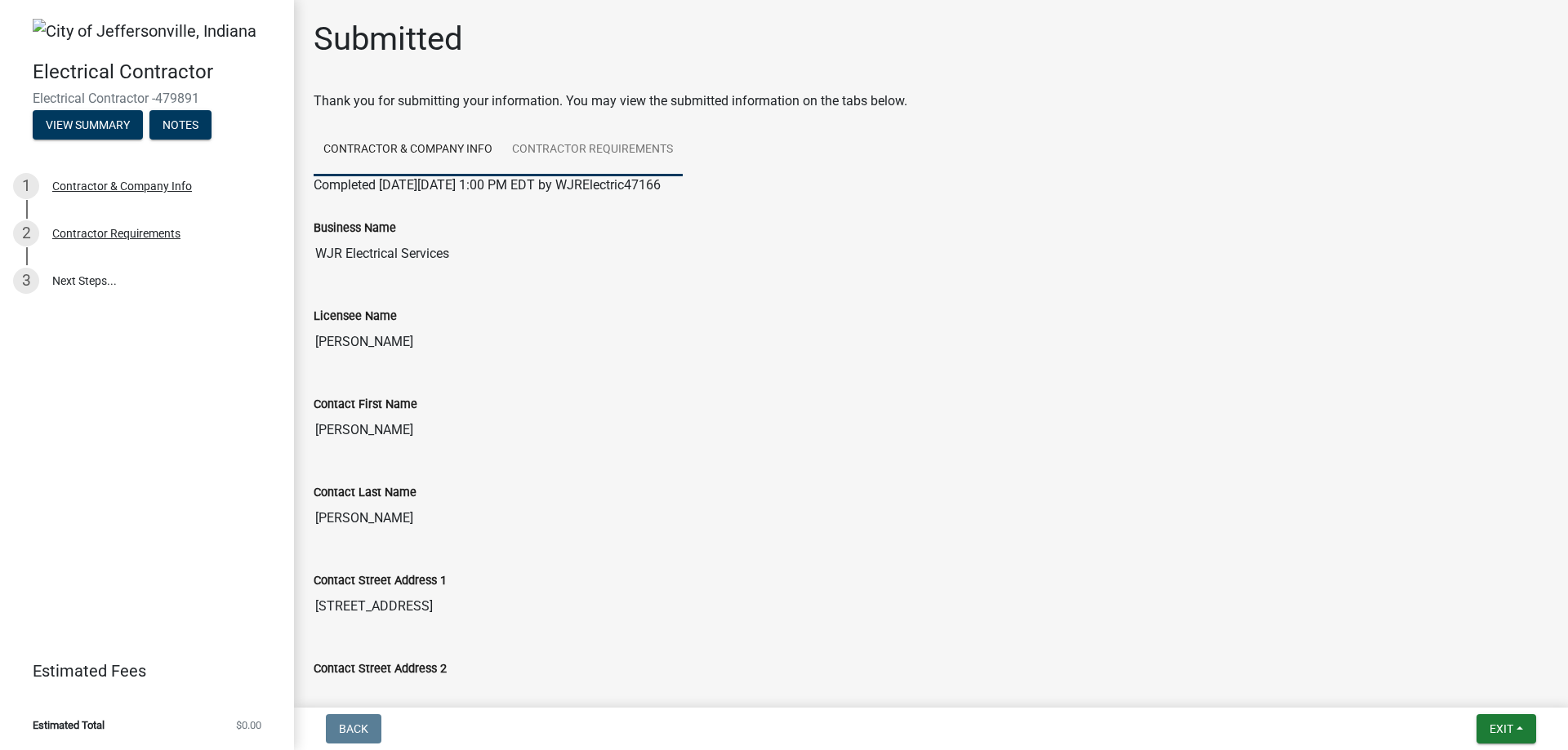
click at [622, 154] on link "Contractor Requirements" at bounding box center [592, 149] width 181 height 52
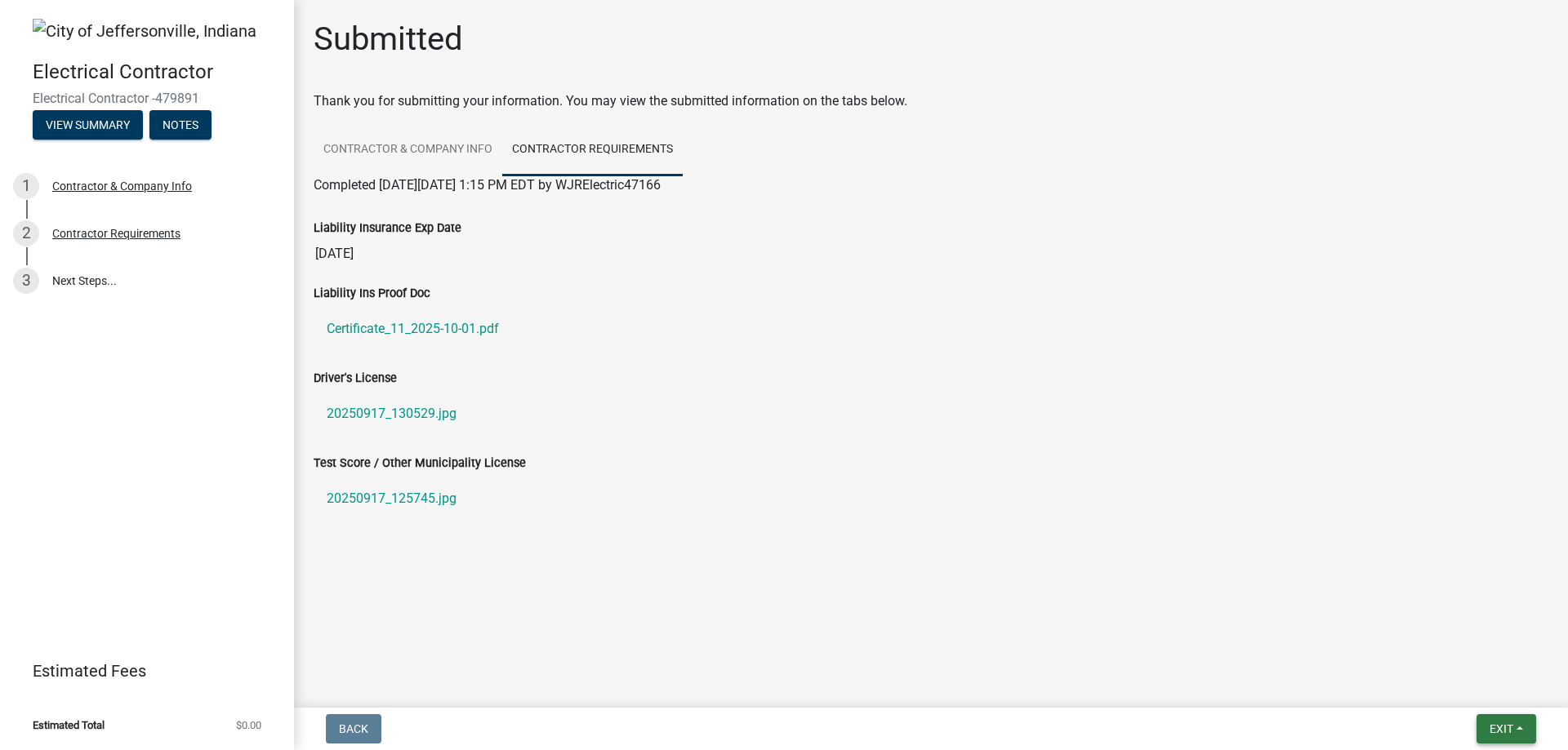
click at [1511, 725] on span "Exit" at bounding box center [1501, 729] width 23 height 13
click at [1462, 689] on button "Save & Exit" at bounding box center [1470, 687] width 131 height 39
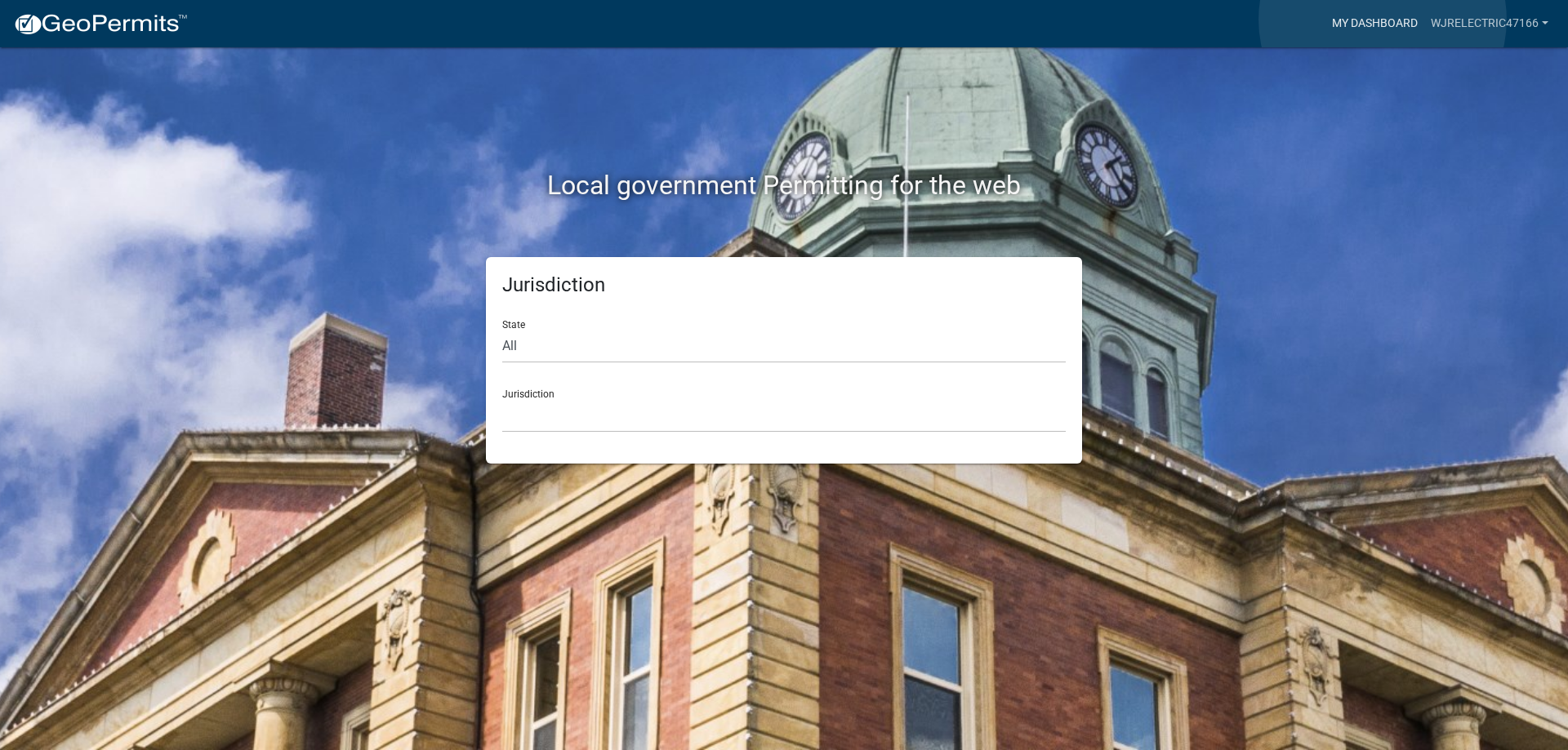
click at [1382, 20] on link "My Dashboard" at bounding box center [1374, 23] width 99 height 31
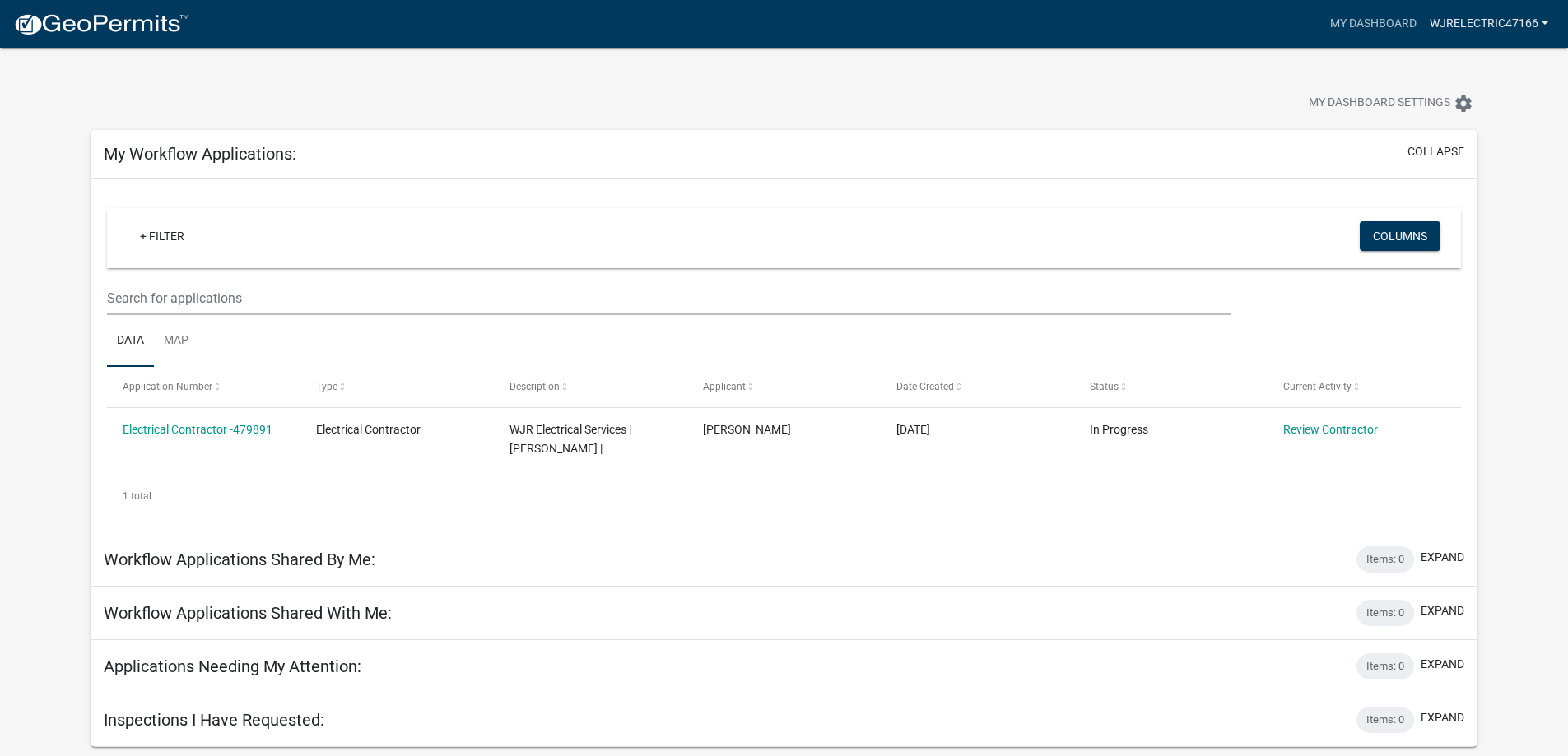
click at [1543, 23] on link "WJRElectric47166" at bounding box center [1489, 24] width 132 height 32
click at [1475, 107] on link "Contractor Profile" at bounding box center [1484, 107] width 141 height 39
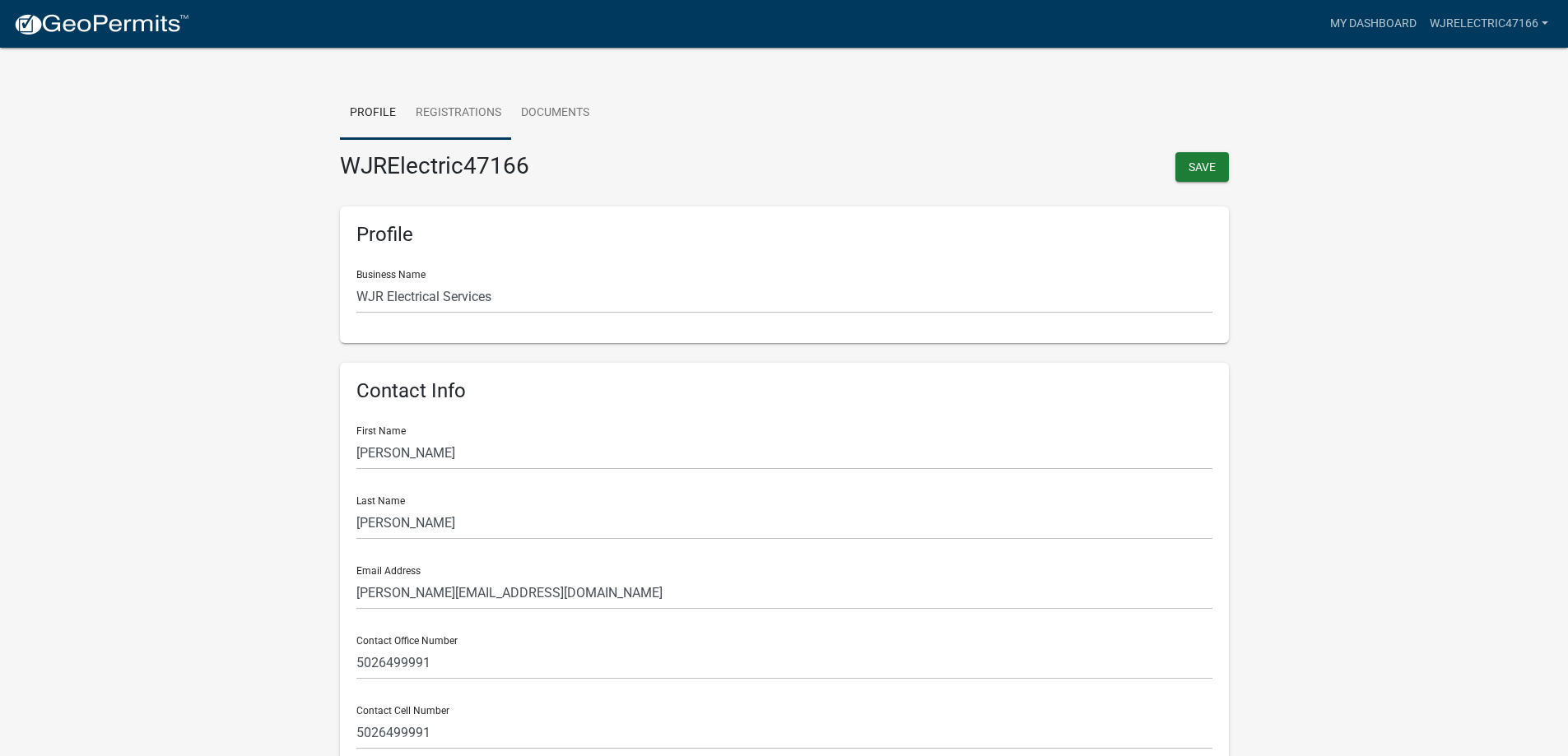
click at [465, 118] on link "Registrations" at bounding box center [458, 113] width 105 height 52
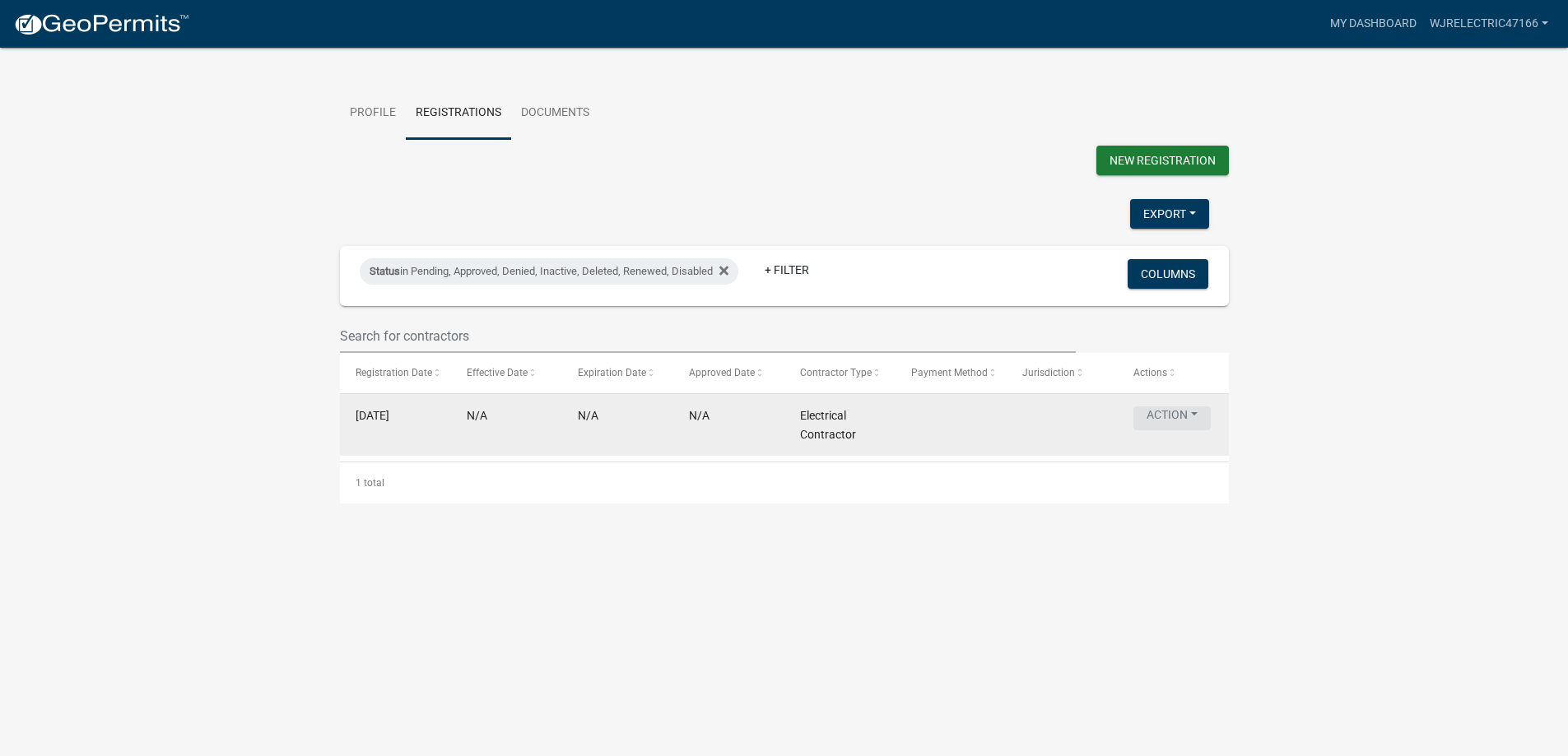
click at [1173, 423] on button "Action" at bounding box center [1172, 418] width 78 height 24
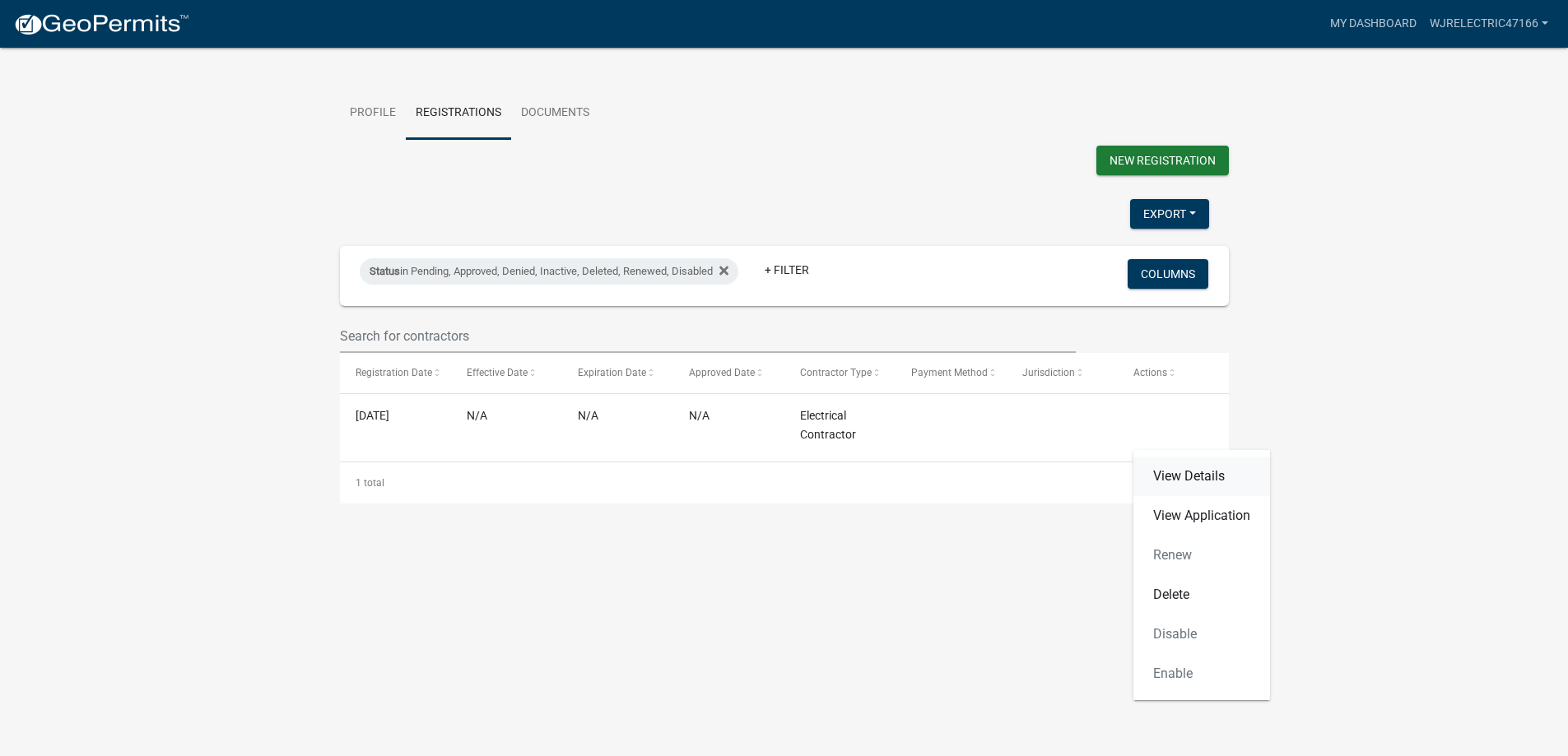
click at [1195, 479] on link "View Details" at bounding box center [1202, 476] width 137 height 39
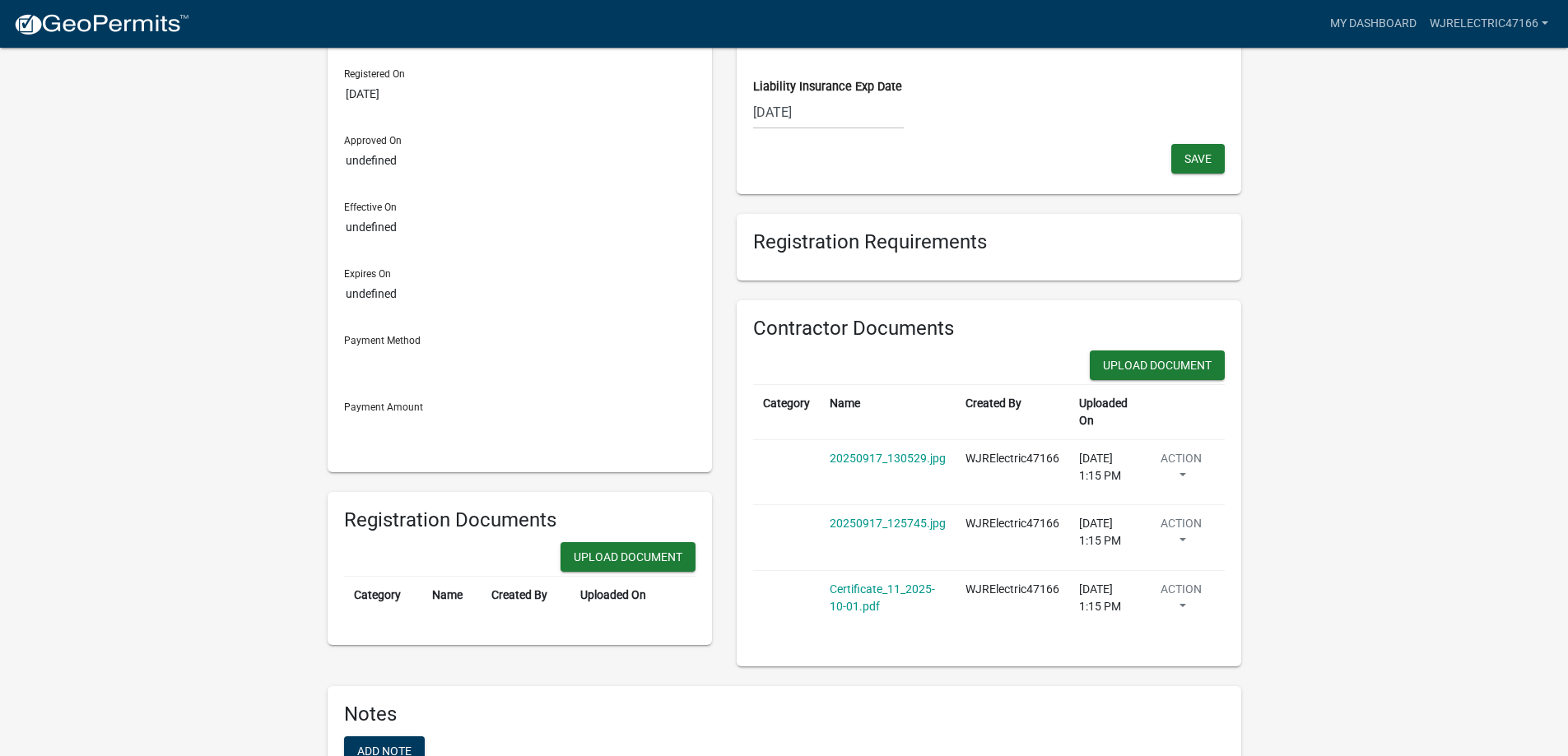
scroll to position [163, 0]
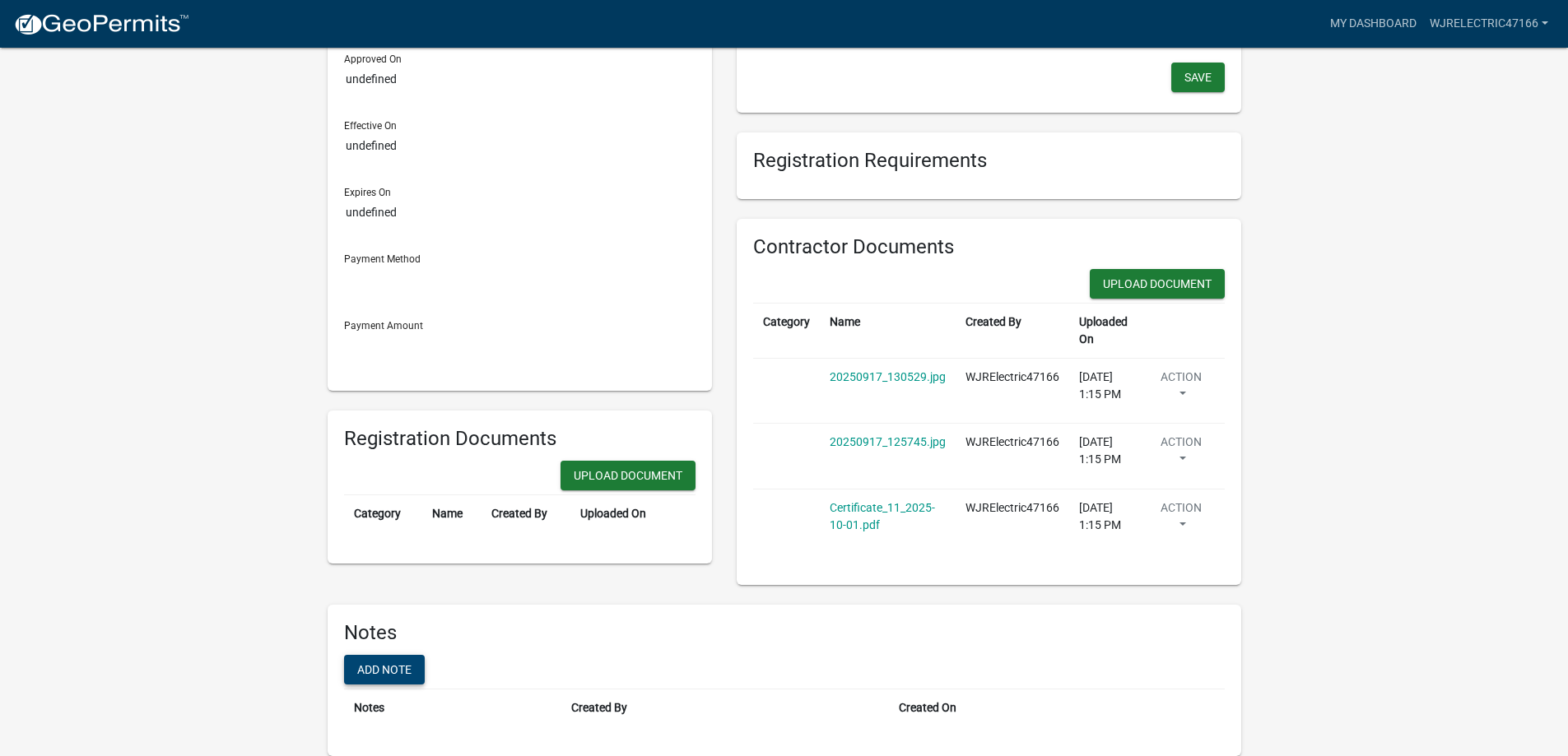
click at [374, 665] on button "Add note" at bounding box center [384, 669] width 81 height 30
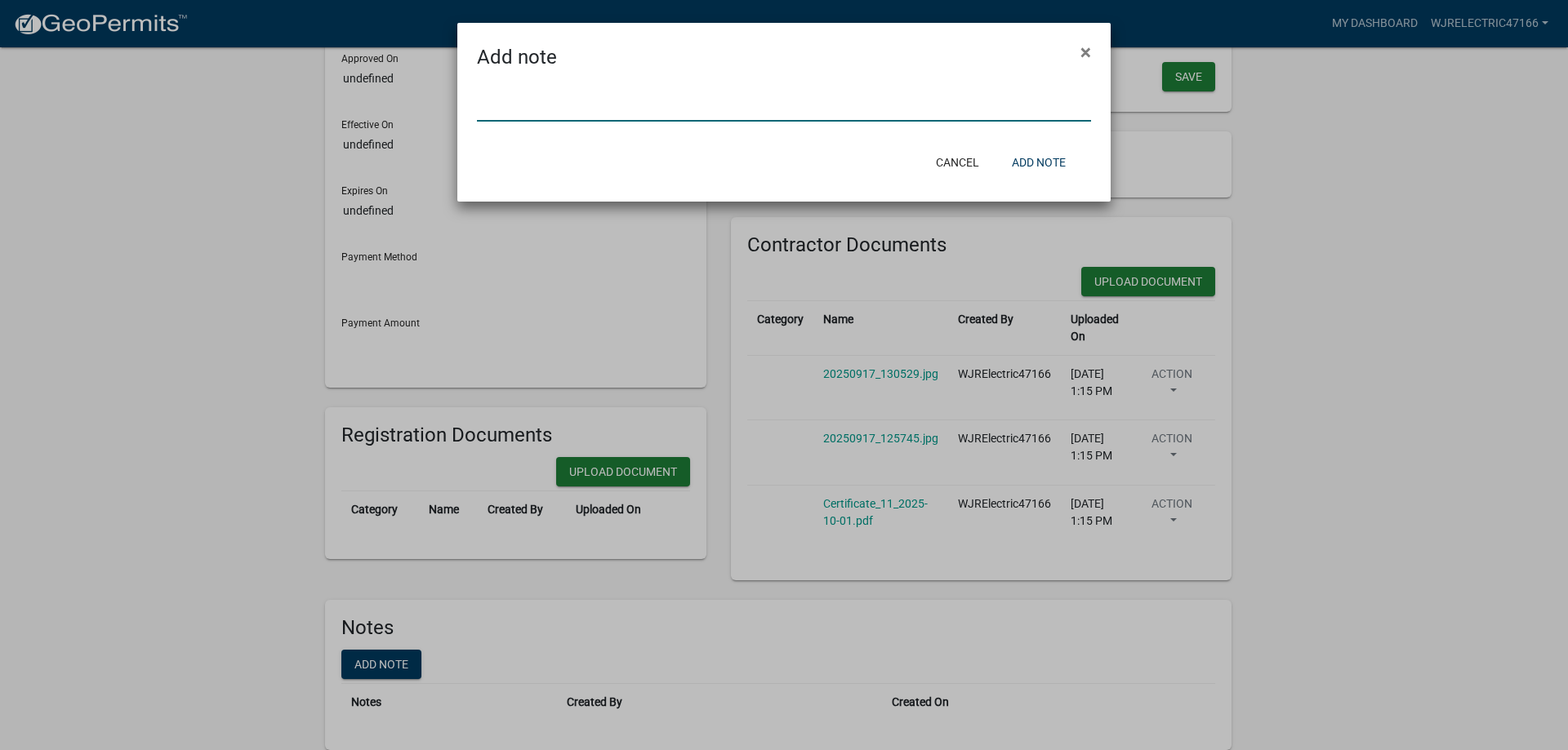
click at [539, 116] on input "text" at bounding box center [784, 104] width 614 height 33
type input "Kentucky Electrical Contractors Lic# CE65185"
click at [1044, 159] on button "Add note" at bounding box center [1038, 162] width 80 height 29
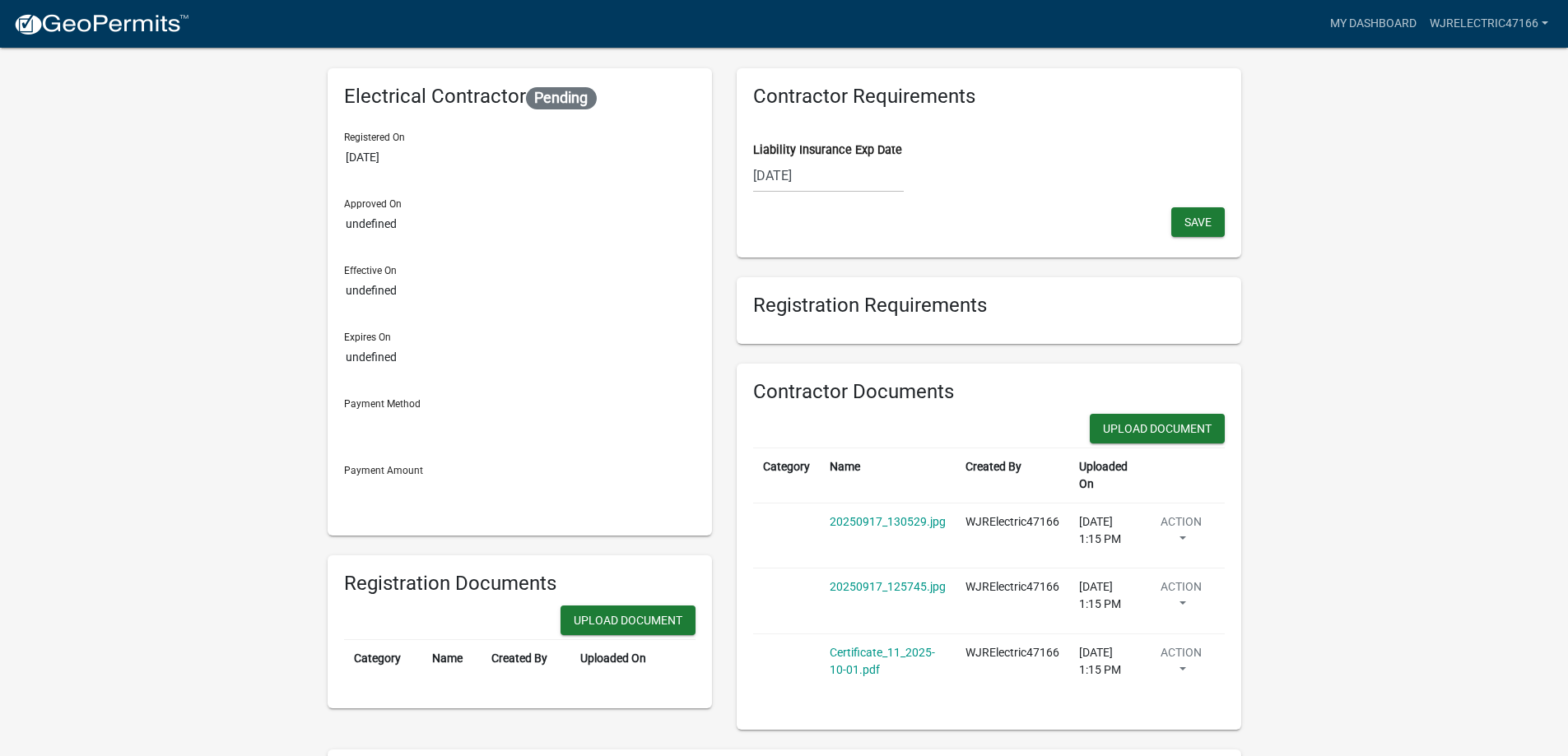
scroll to position [0, 0]
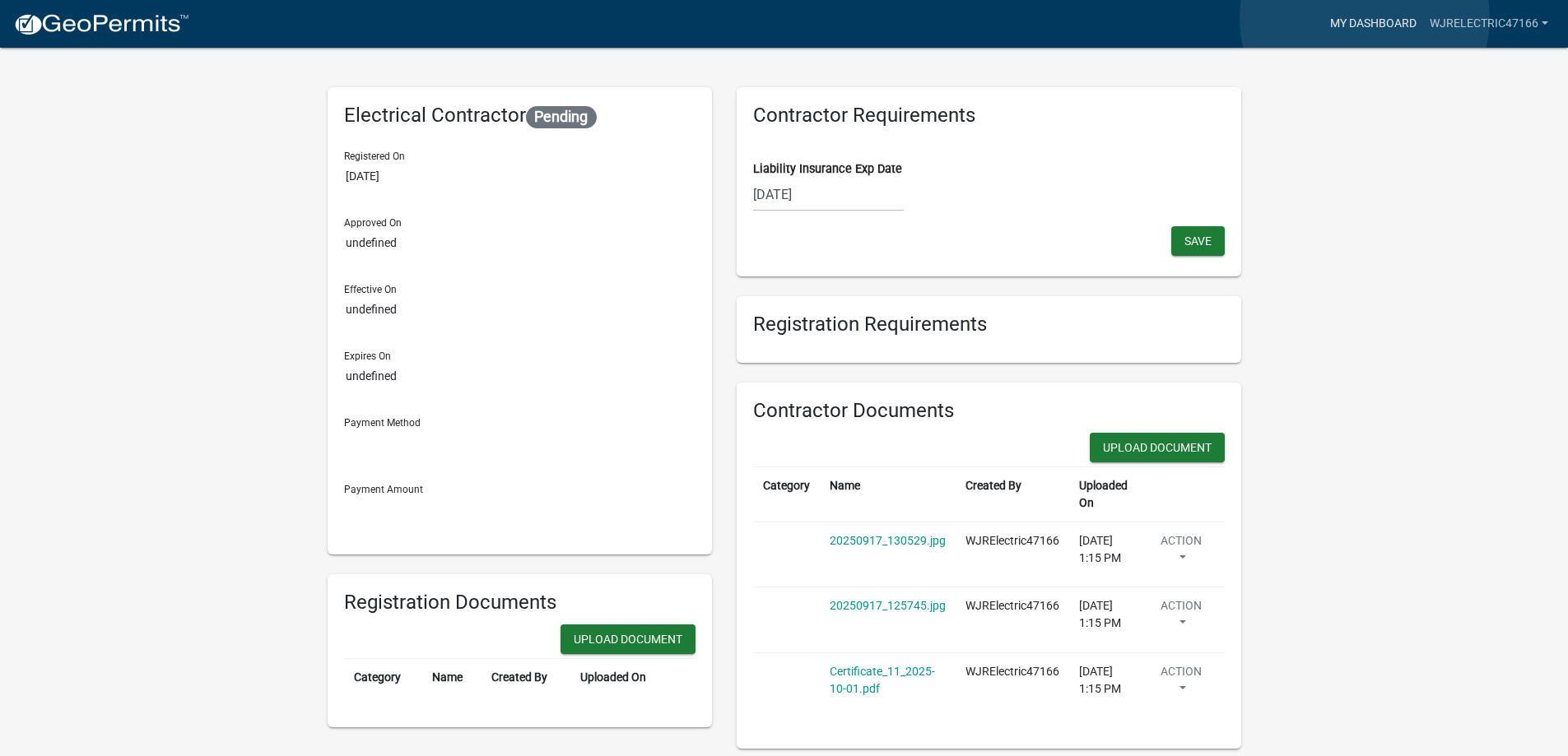
click at [1365, 18] on link "My Dashboard" at bounding box center [1373, 24] width 99 height 32
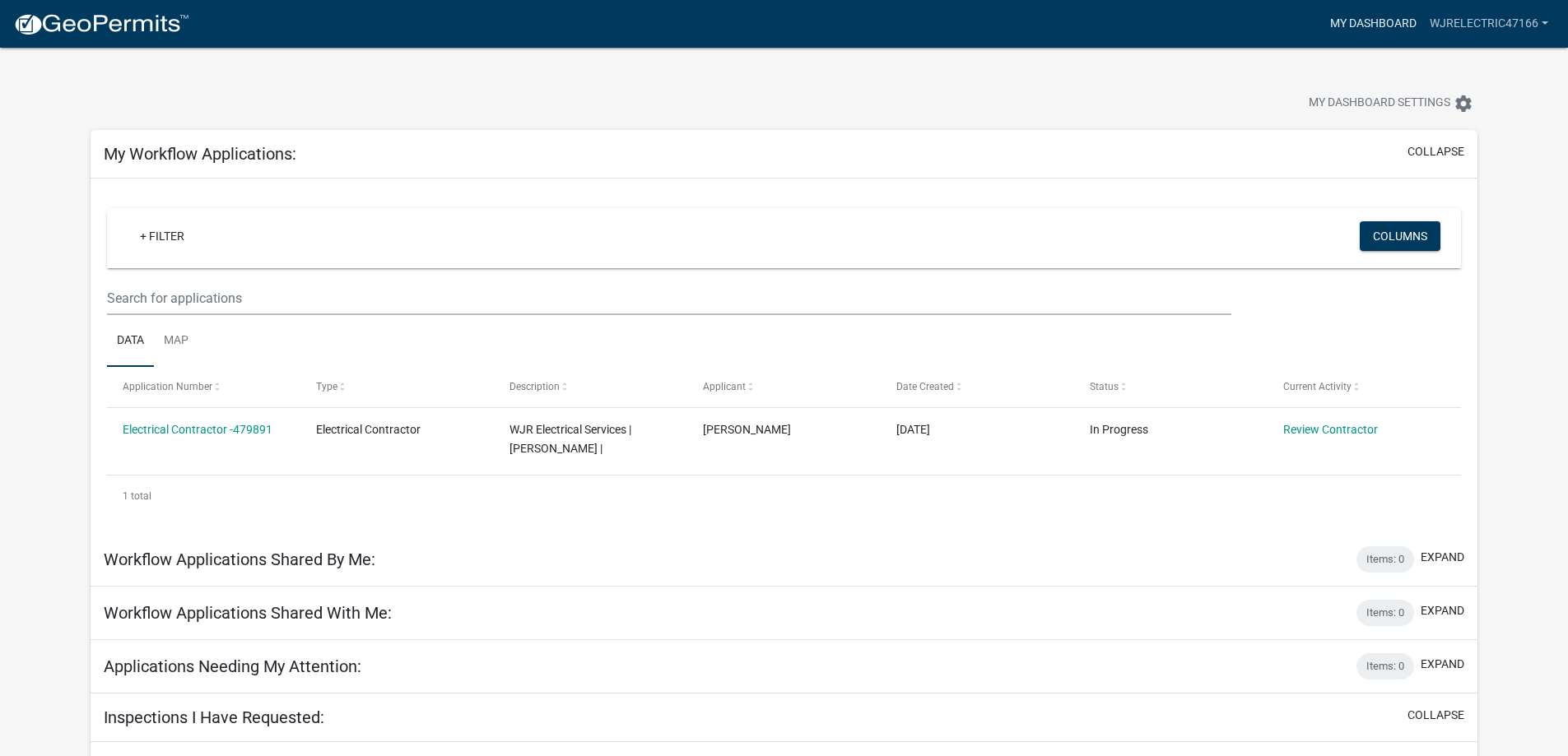
click at [1390, 23] on link "My Dashboard" at bounding box center [1373, 24] width 99 height 32
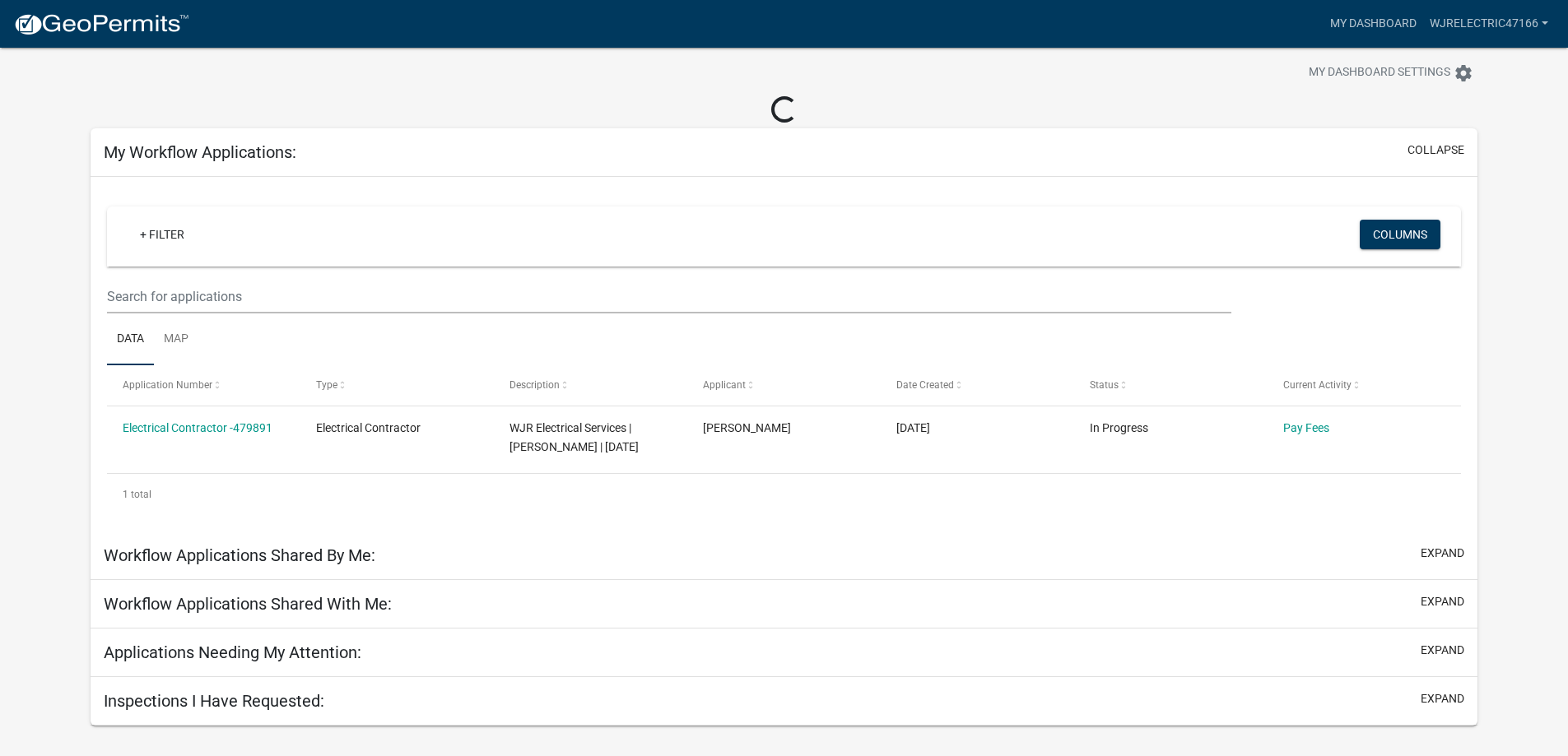
scroll to position [47, 0]
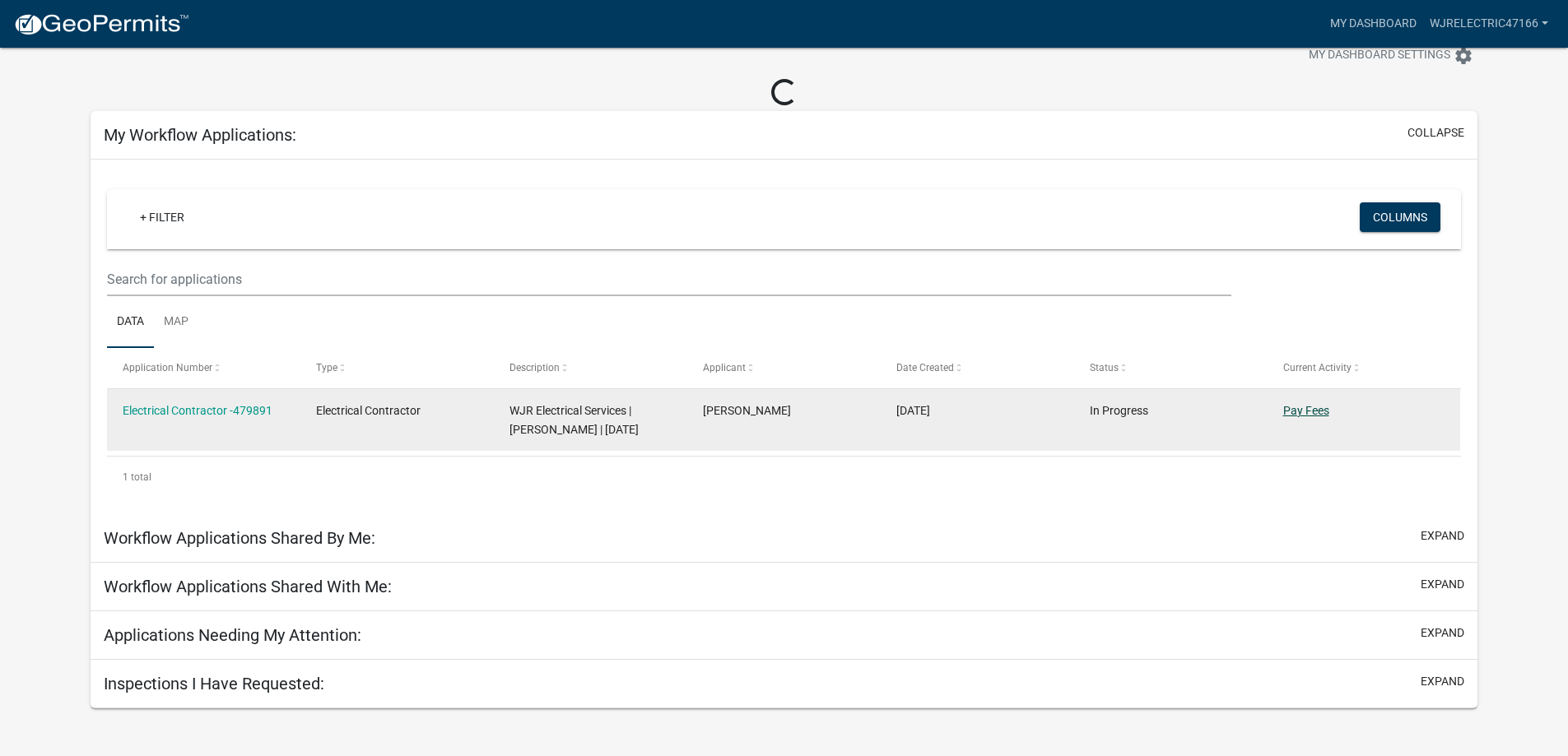
click at [1293, 407] on link "Pay Fees" at bounding box center [1306, 410] width 46 height 13
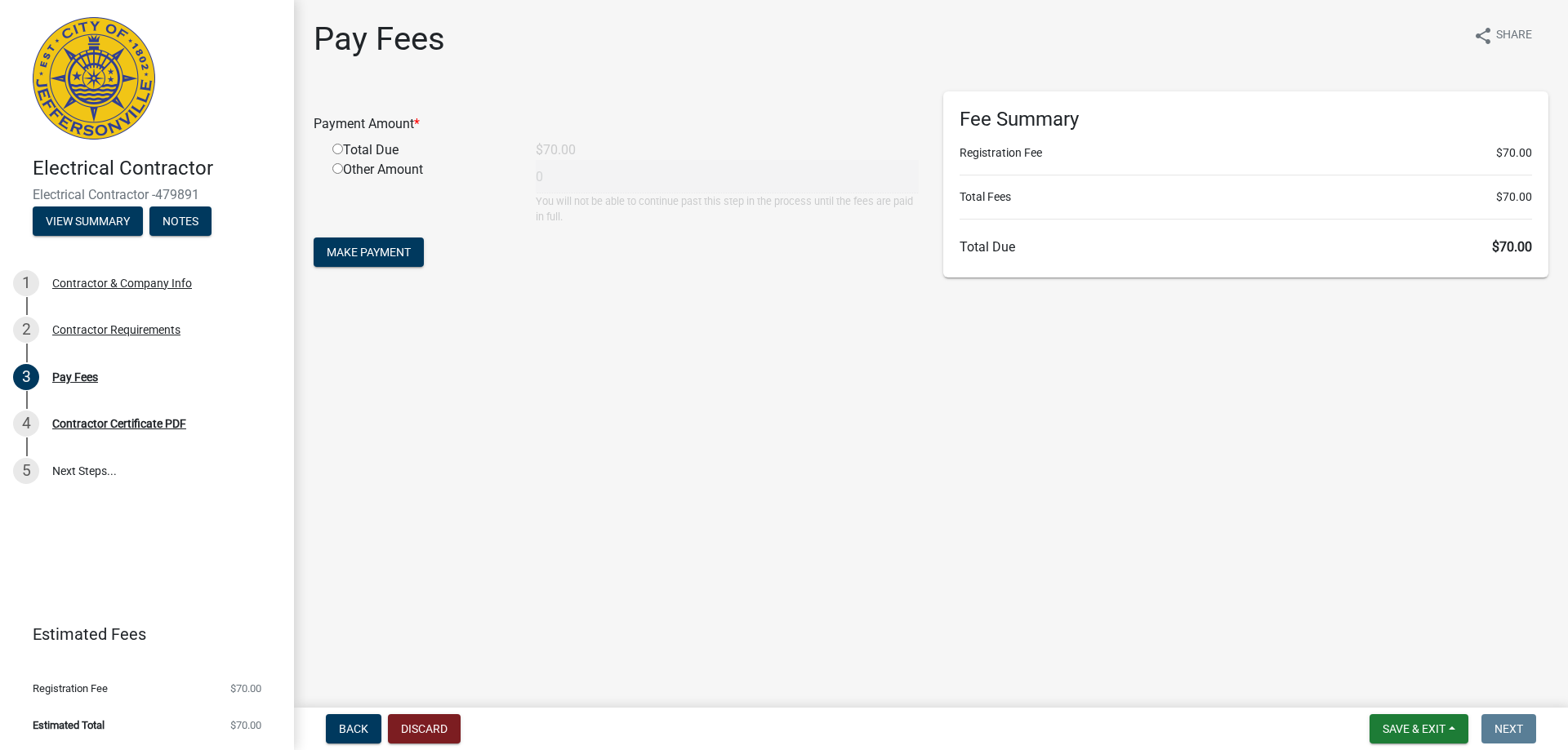
click at [339, 148] on input "radio" at bounding box center [337, 148] width 11 height 11
radio input "true"
type input "70"
click at [405, 250] on span "Make Payment" at bounding box center [368, 252] width 84 height 13
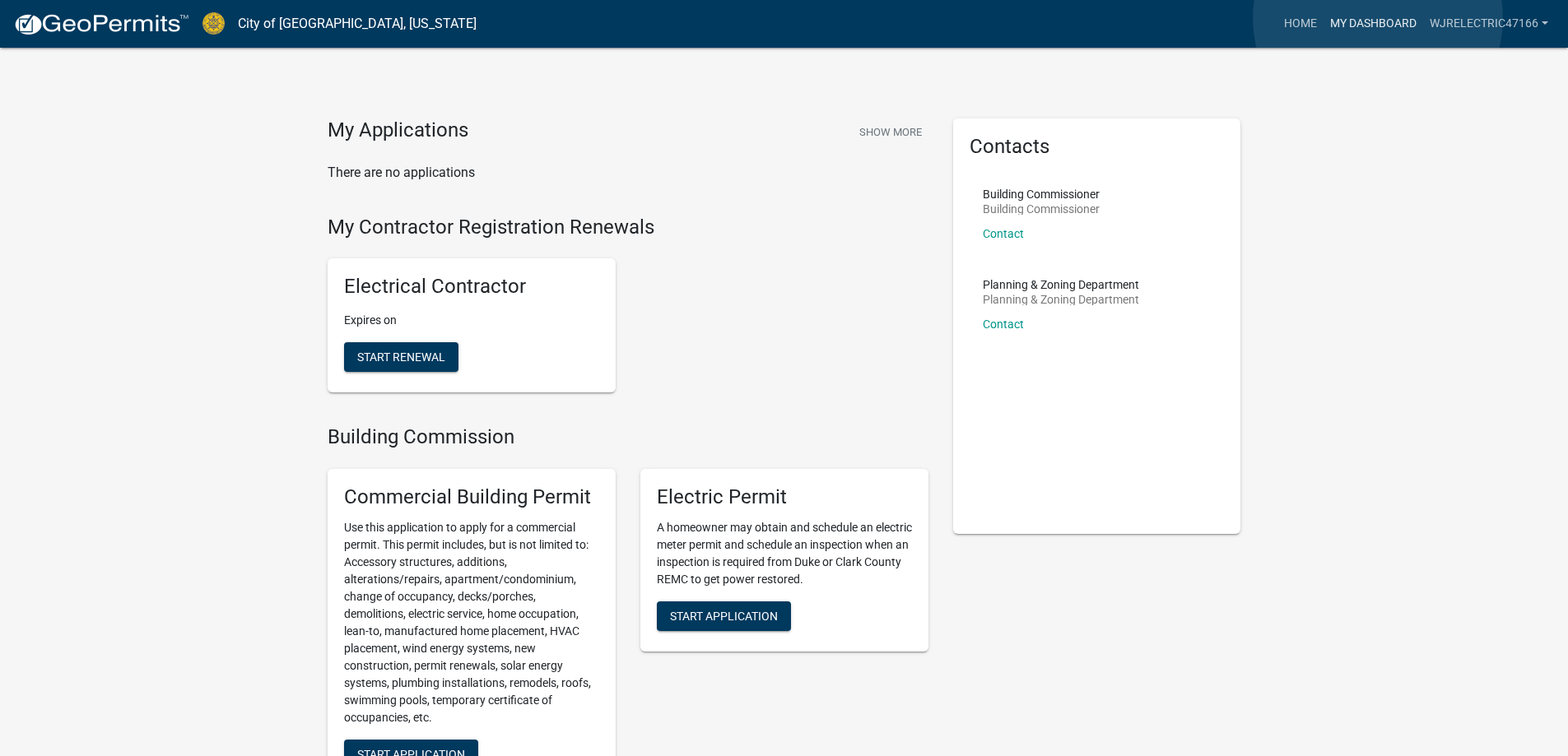
click at [1378, 18] on link "My Dashboard" at bounding box center [1373, 24] width 99 height 32
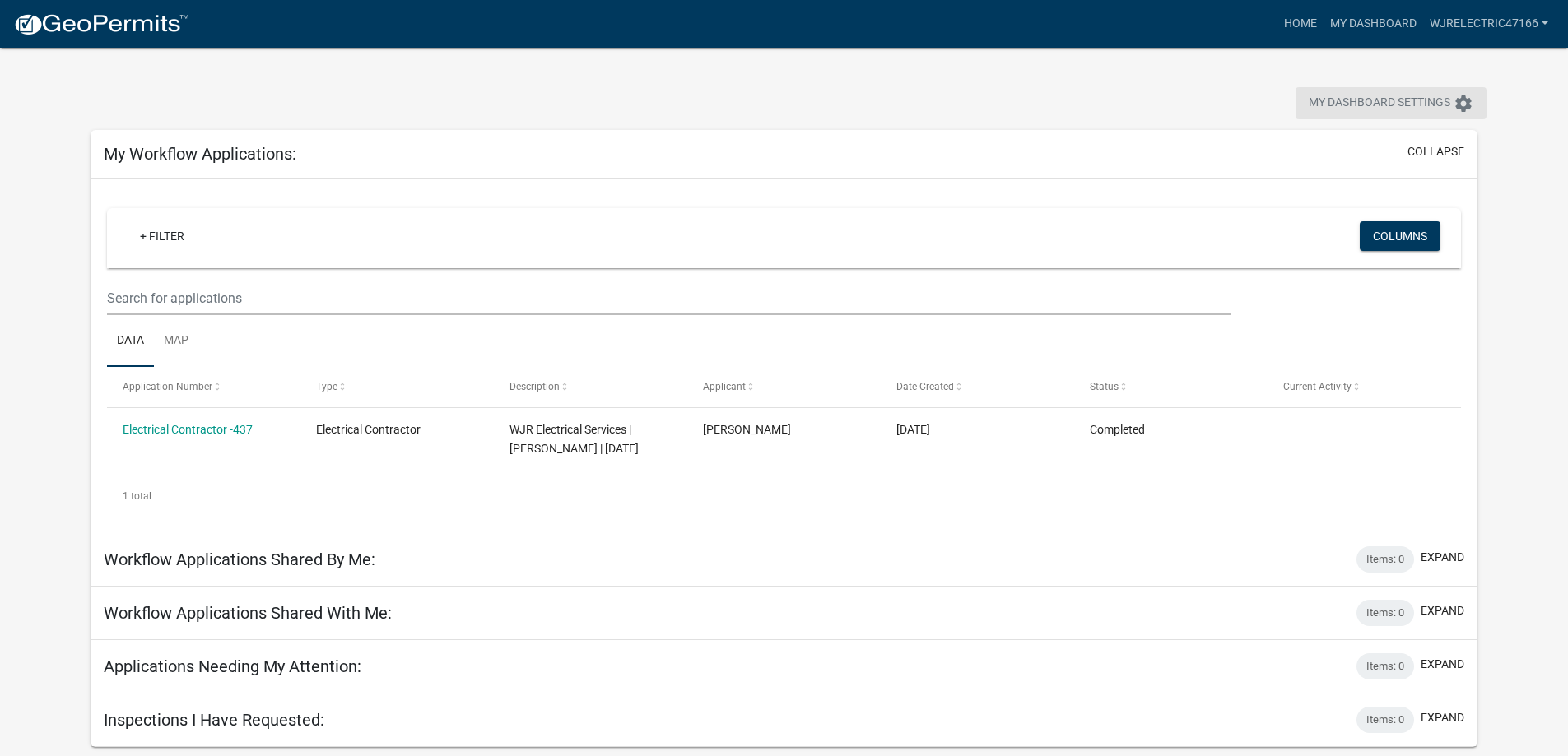
click at [1463, 111] on icon "settings" at bounding box center [1464, 103] width 20 height 20
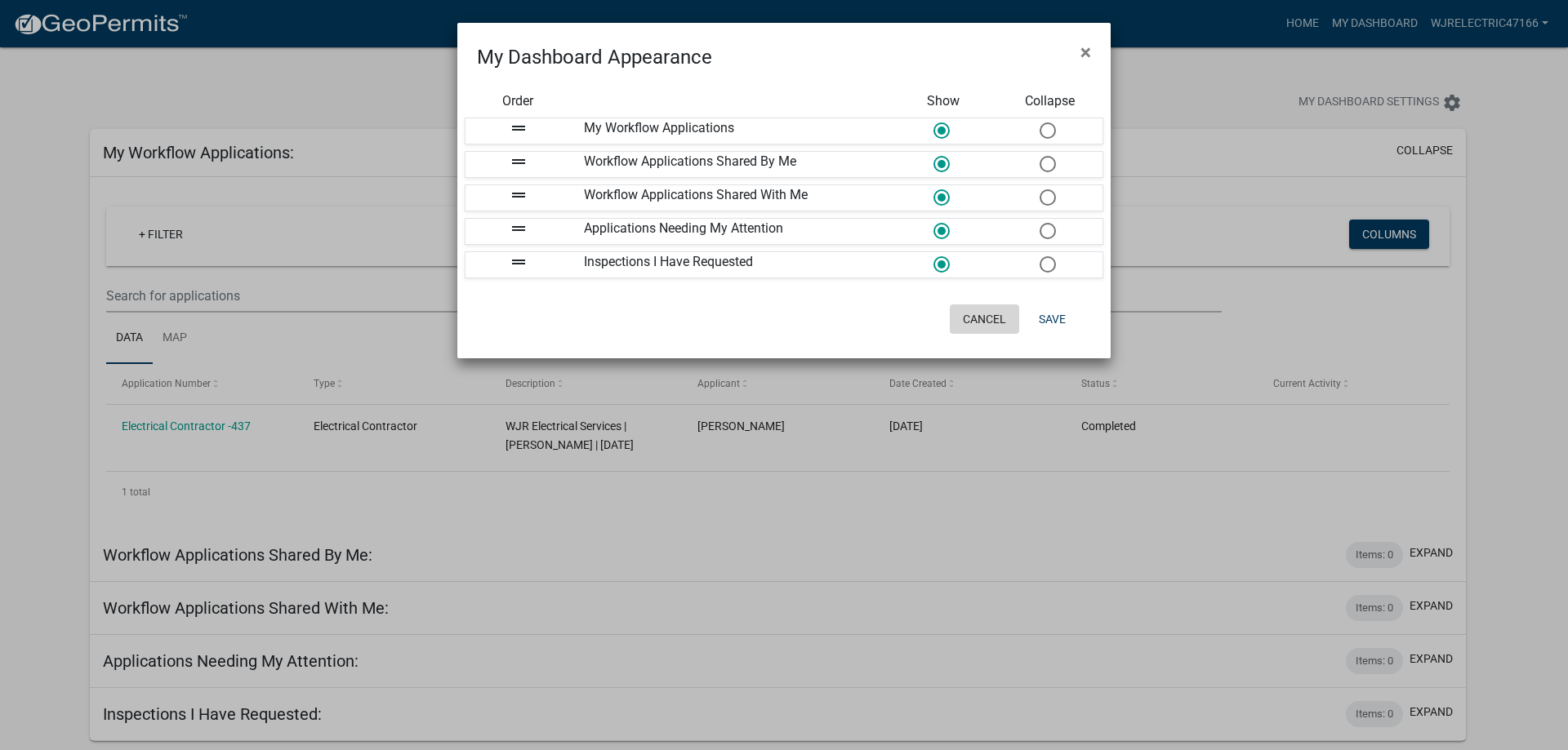
click at [967, 312] on button "Cancel" at bounding box center [984, 319] width 69 height 29
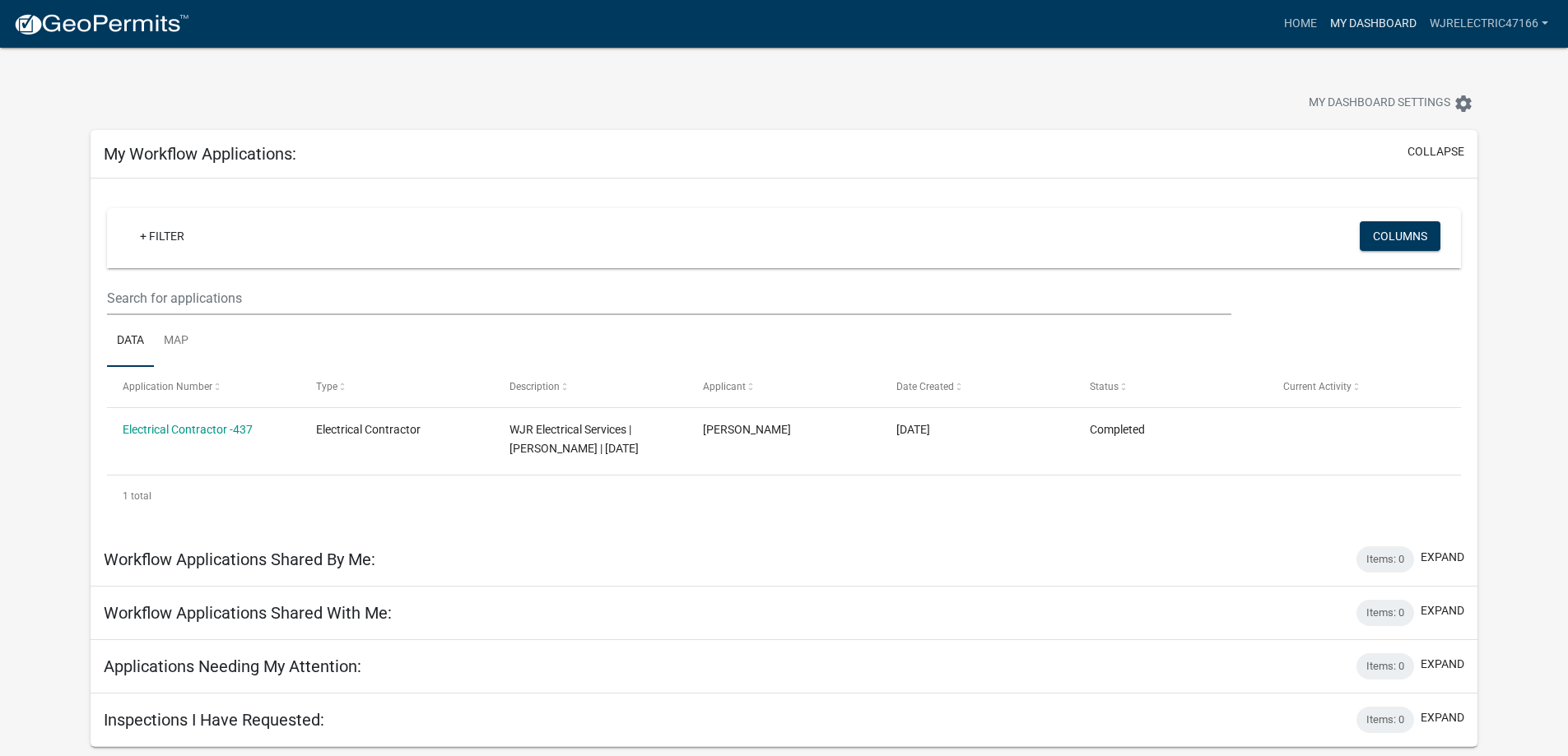
click at [1328, 19] on link "My Dashboard" at bounding box center [1373, 24] width 99 height 32
click at [1365, 27] on link "My Dashboard" at bounding box center [1373, 24] width 99 height 32
click at [1491, 28] on link "WJRElectric47166" at bounding box center [1489, 24] width 132 height 32
click at [1476, 103] on link "Contractor Profile" at bounding box center [1484, 107] width 141 height 39
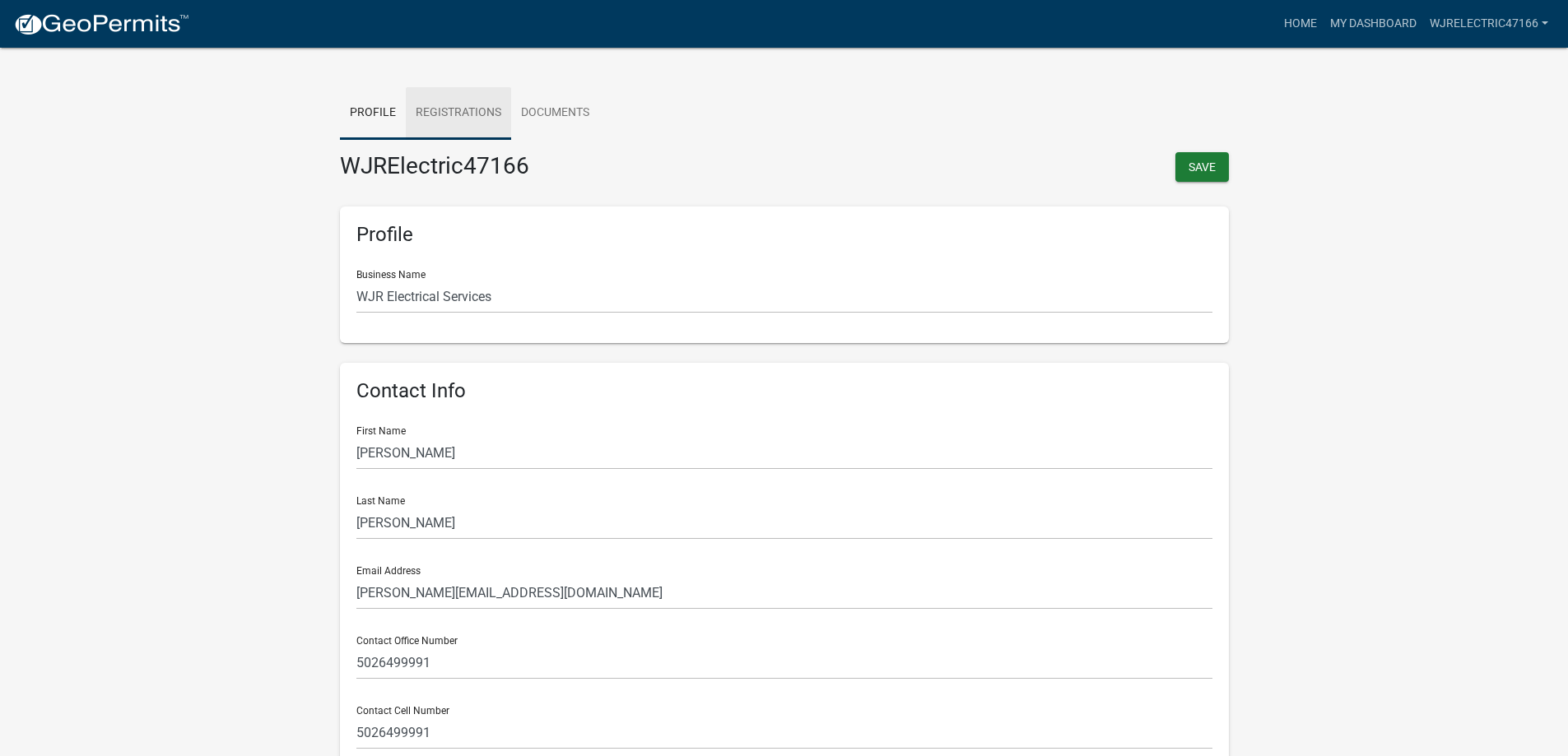
click at [469, 111] on link "Registrations" at bounding box center [458, 113] width 105 height 52
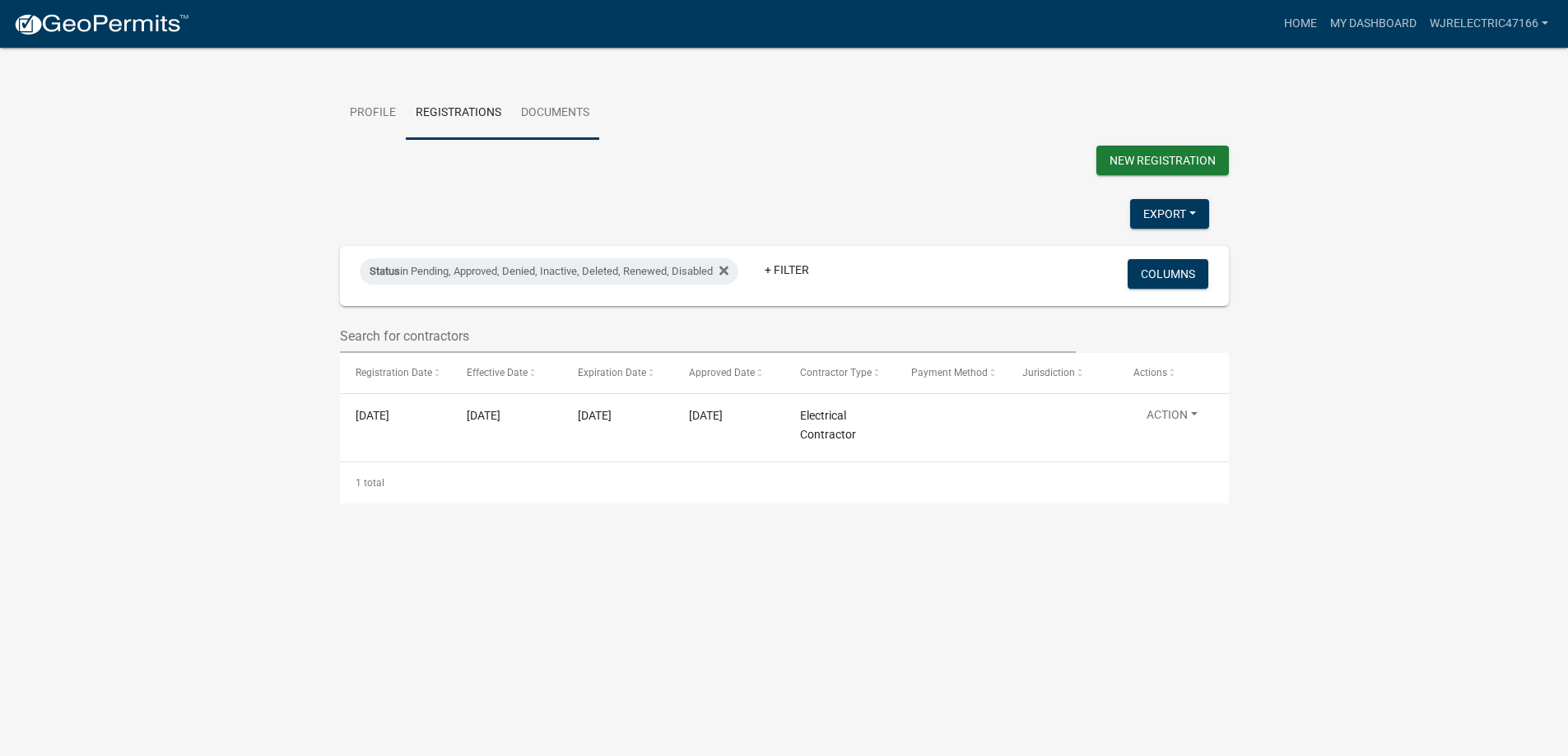
click at [541, 114] on link "Documents" at bounding box center [555, 113] width 88 height 52
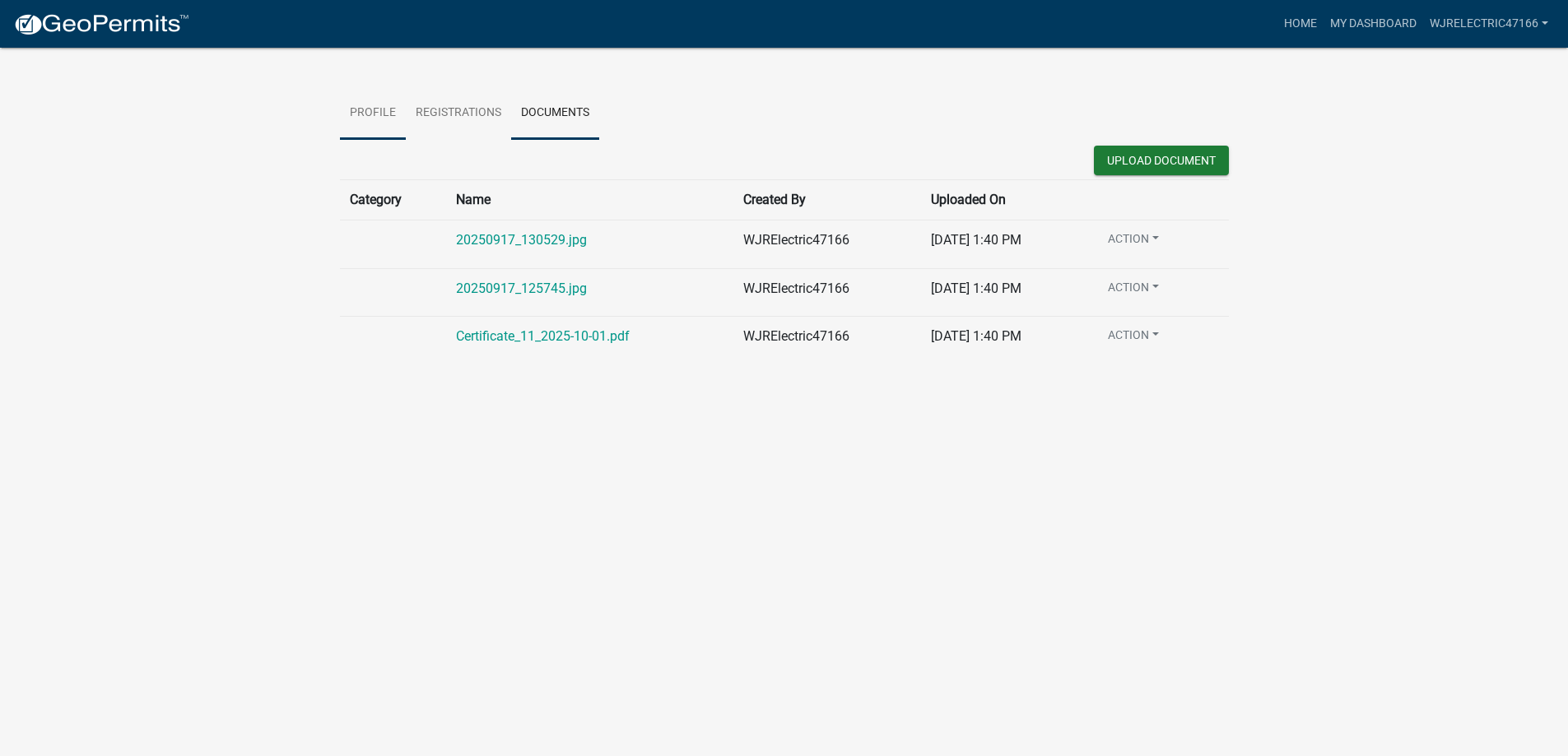
click at [383, 107] on link "Profile" at bounding box center [372, 113] width 66 height 52
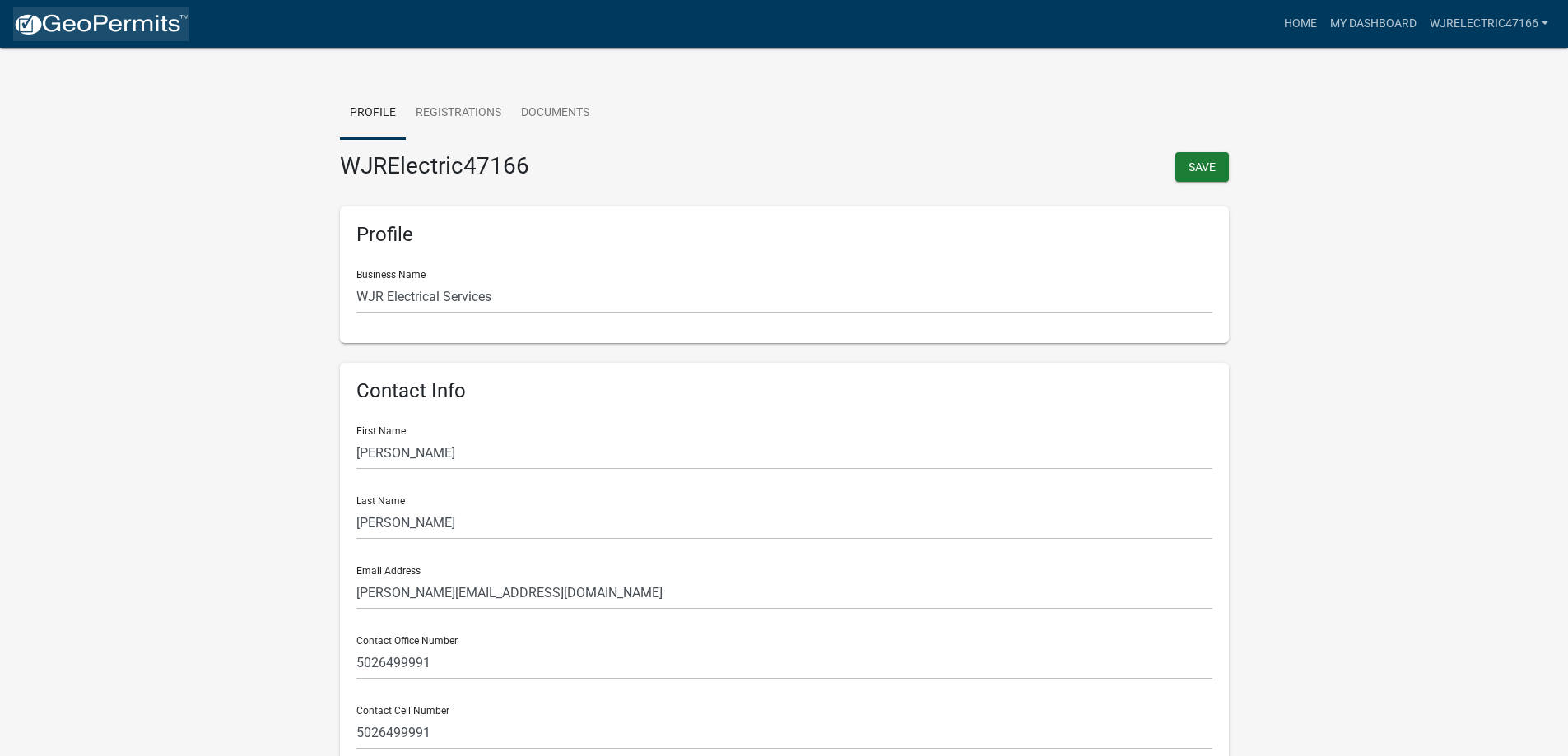
click at [148, 32] on img at bounding box center [100, 25] width 176 height 25
